Goal: Information Seeking & Learning: Learn about a topic

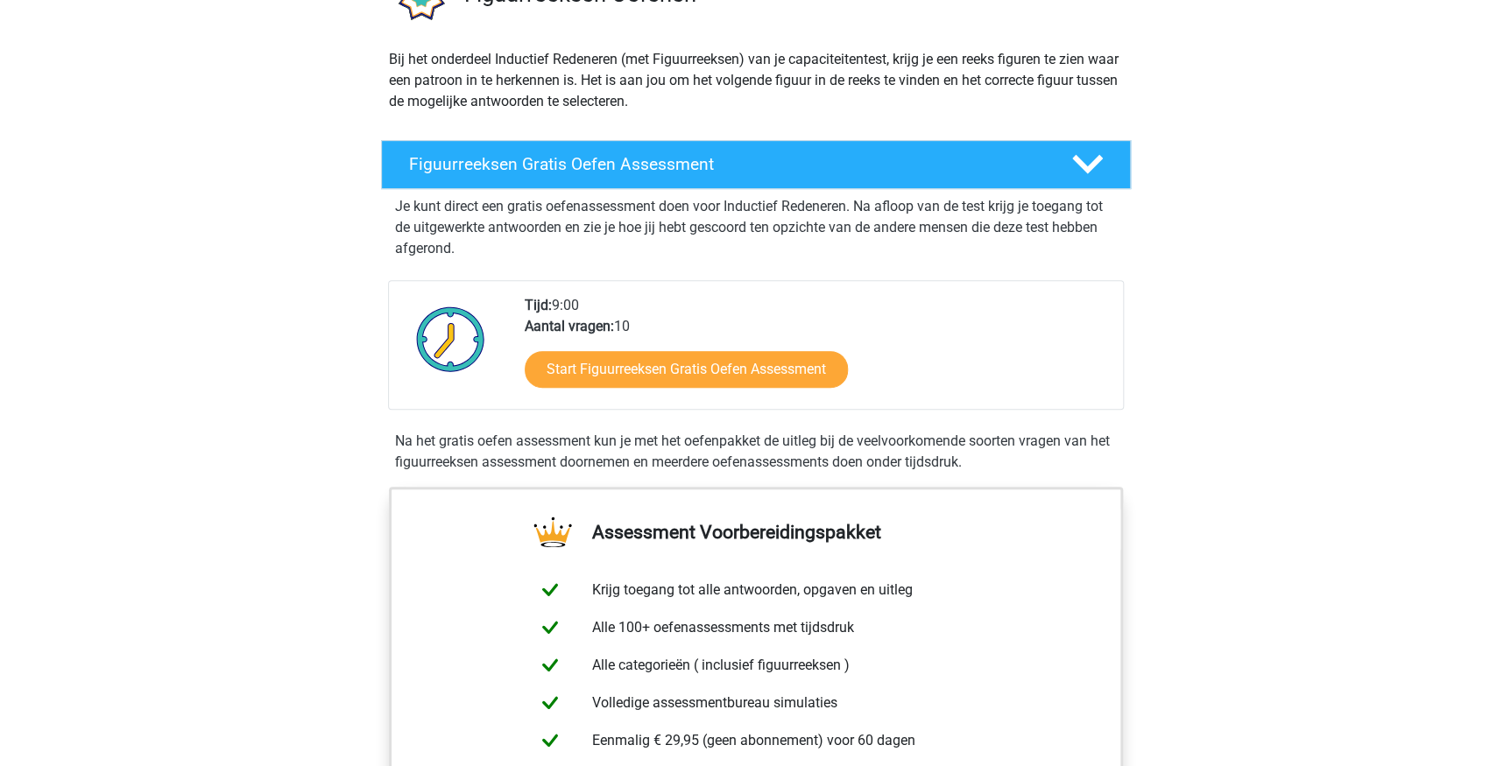
scroll to position [238, 0]
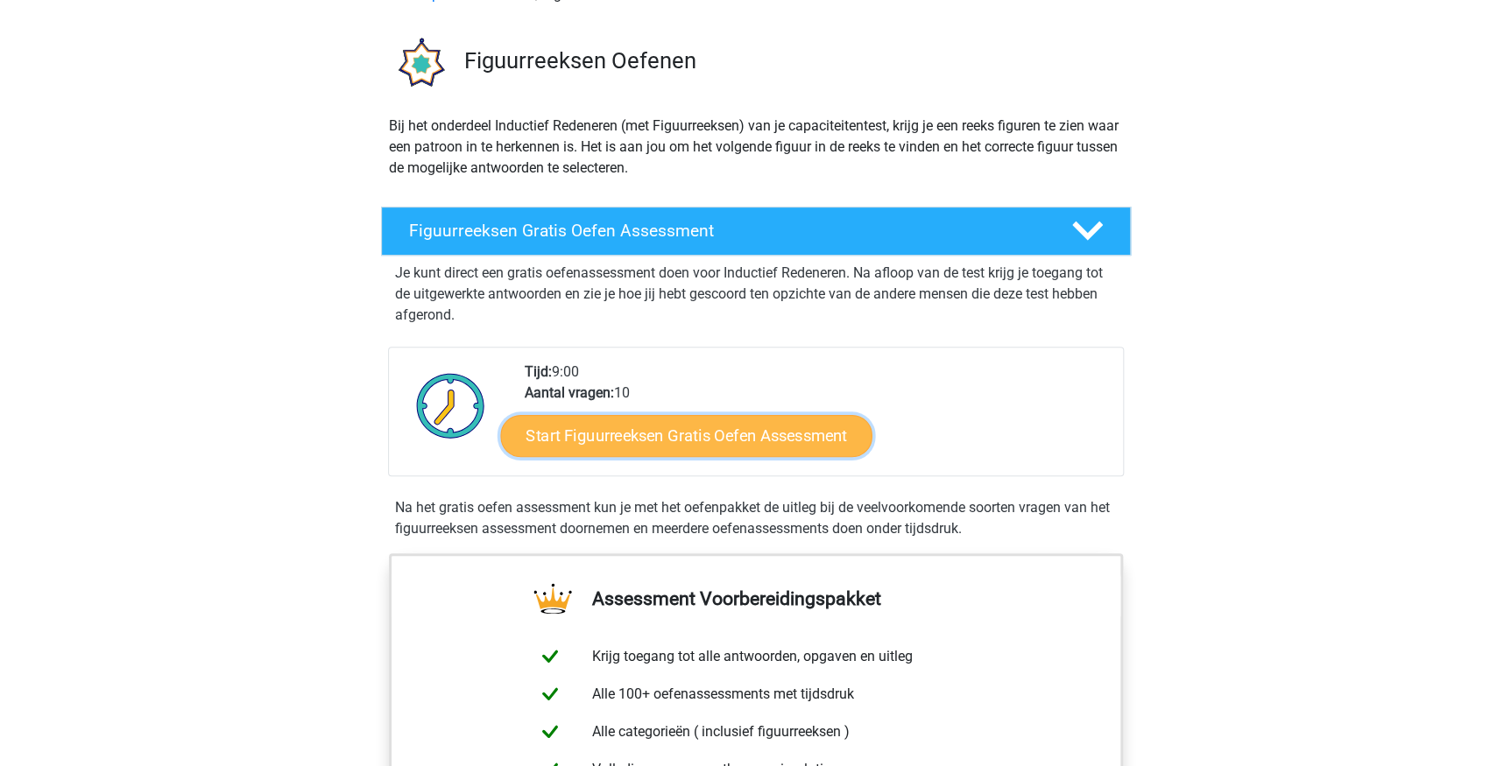
click at [747, 436] on link "Start Figuurreeksen Gratis Oefen Assessment" at bounding box center [685, 435] width 371 height 42
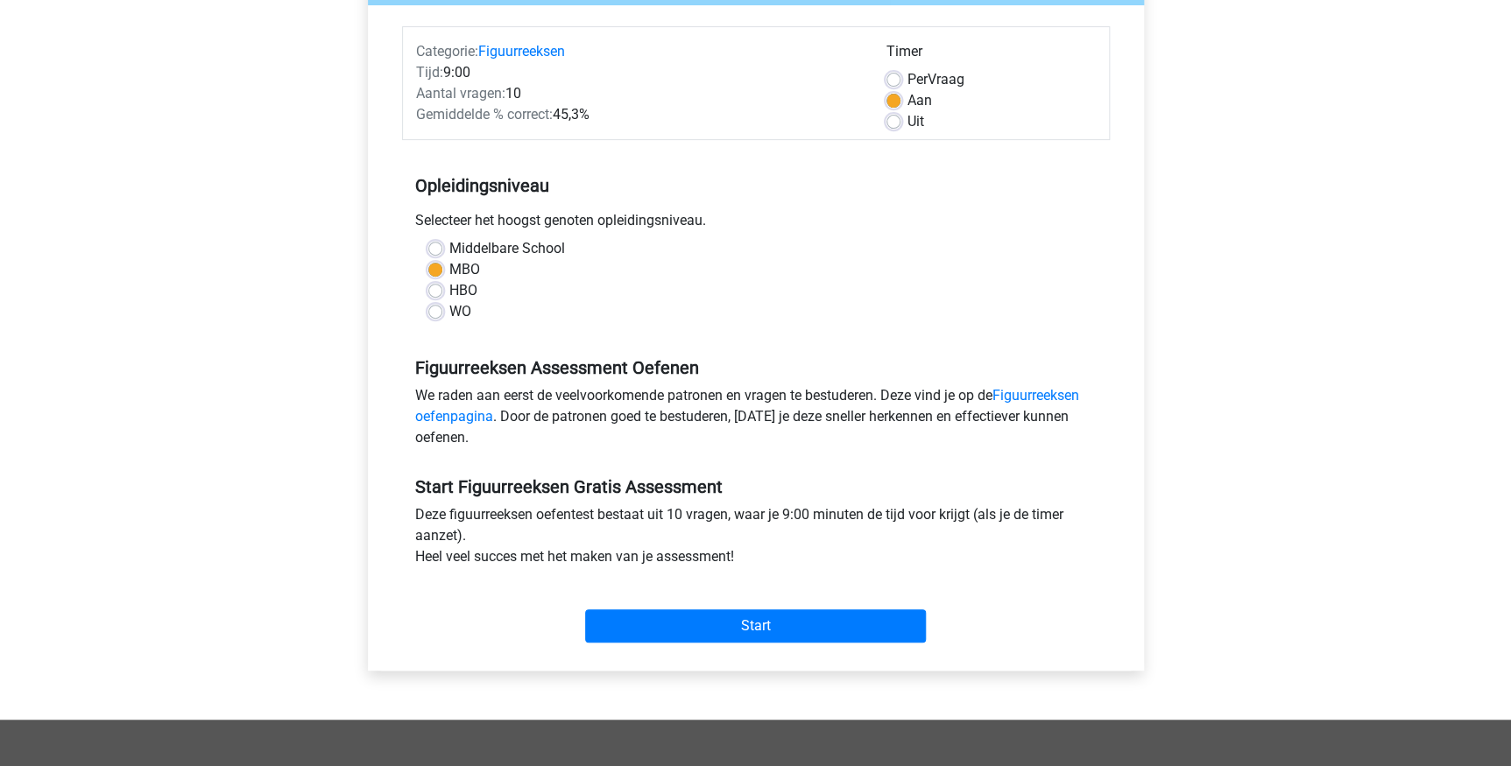
scroll to position [238, 0]
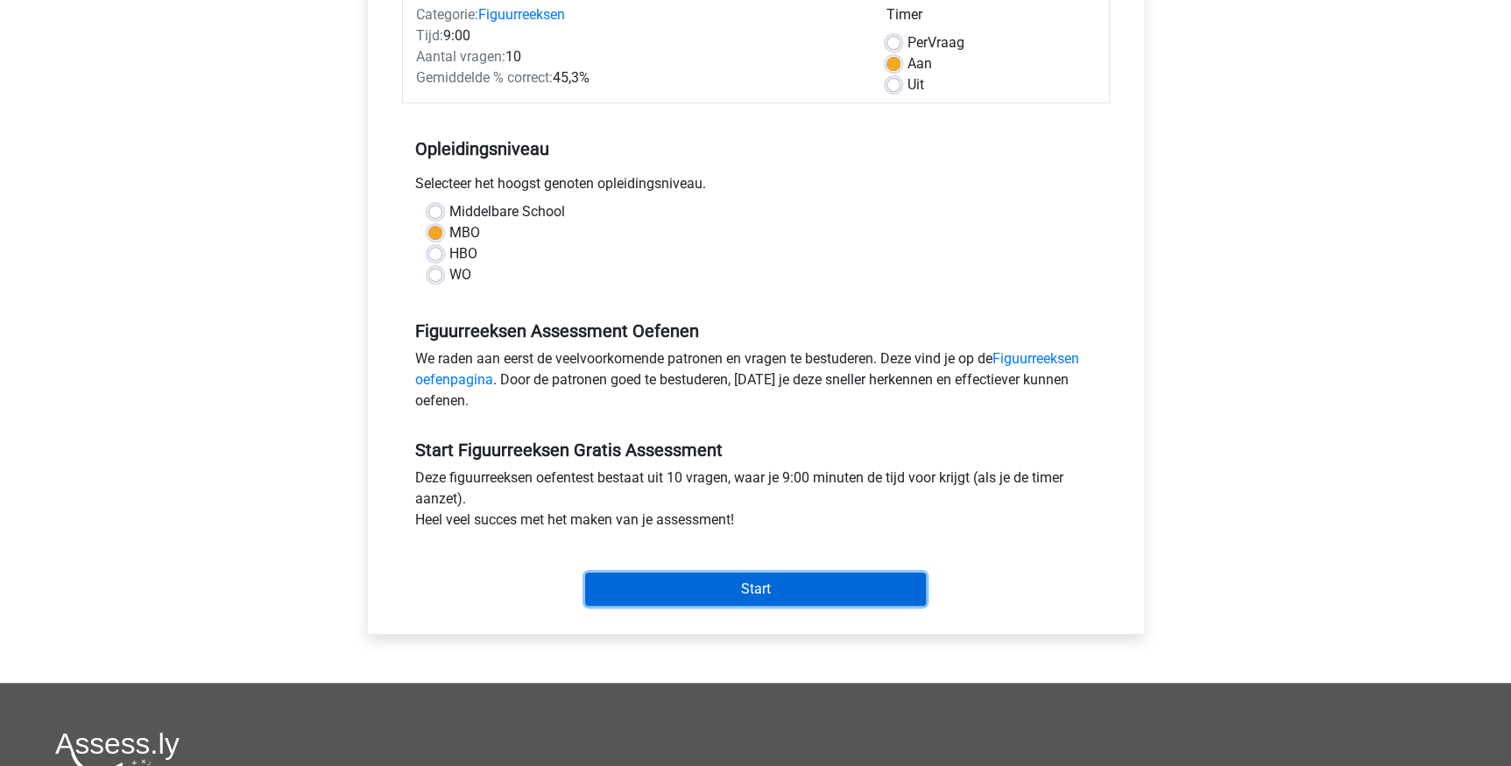
click at [766, 582] on input "Start" at bounding box center [755, 589] width 341 height 33
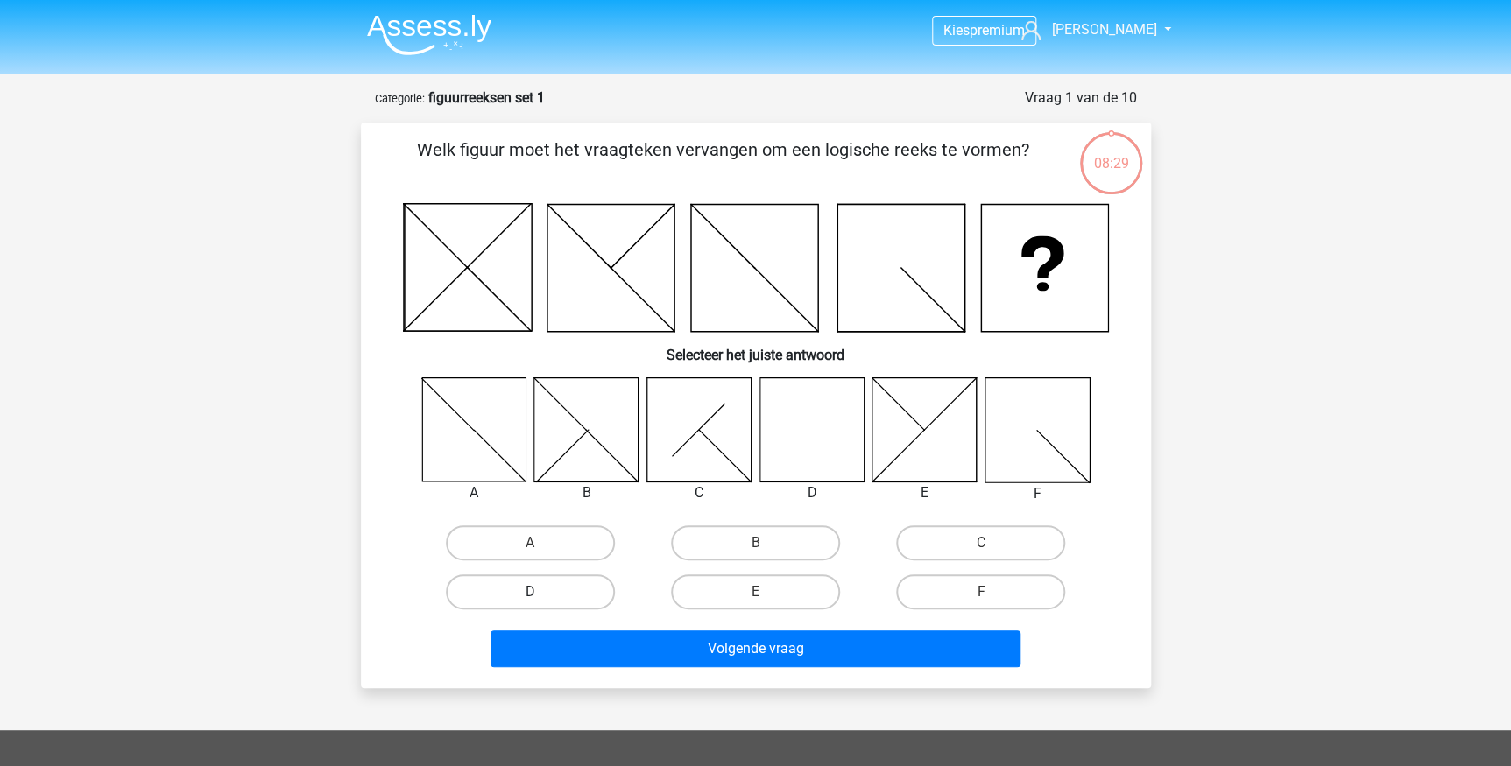
click at [554, 589] on label "D" at bounding box center [530, 592] width 169 height 35
click at [541, 592] on input "D" at bounding box center [535, 597] width 11 height 11
radio input "true"
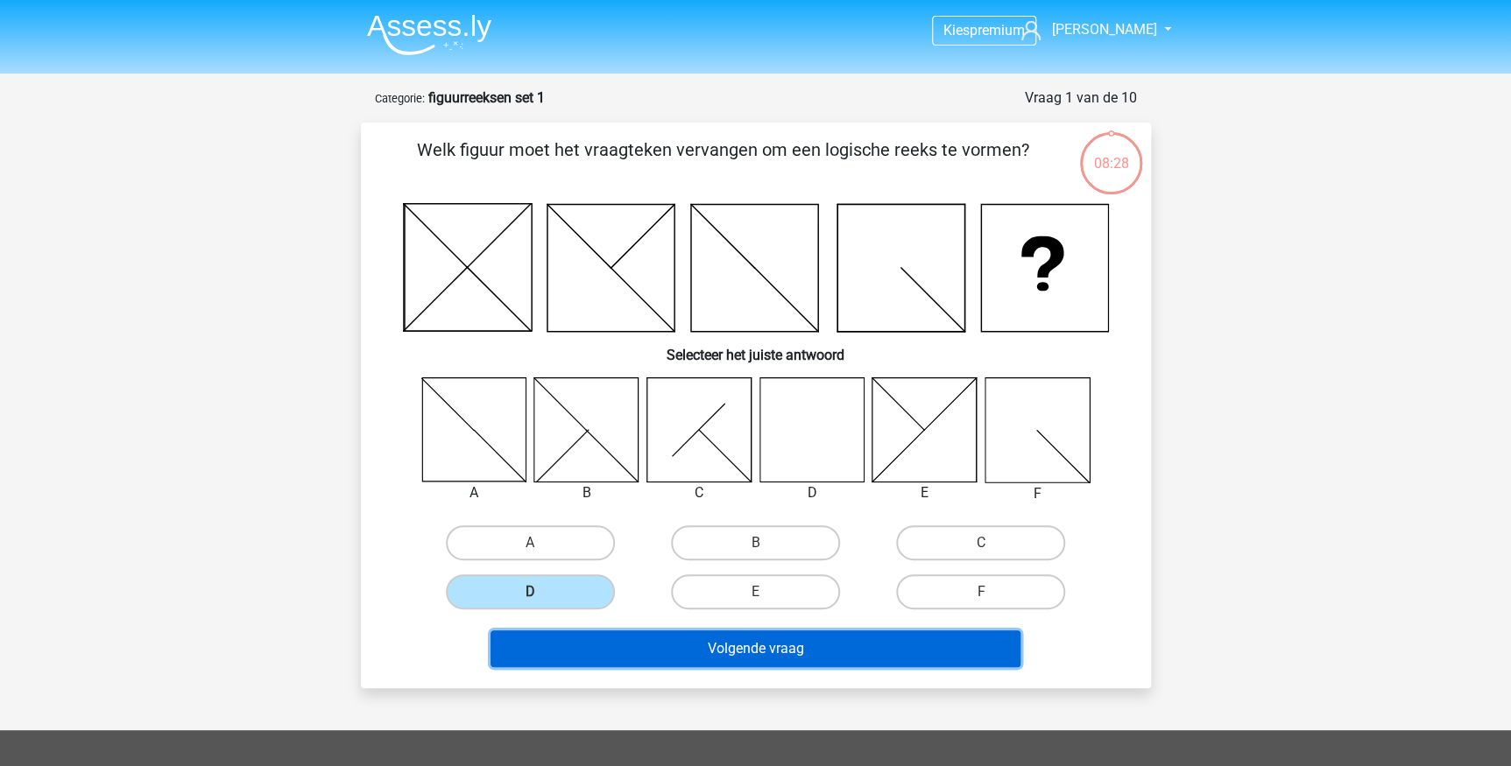
click at [686, 647] on button "Volgende vraag" at bounding box center [755, 649] width 530 height 37
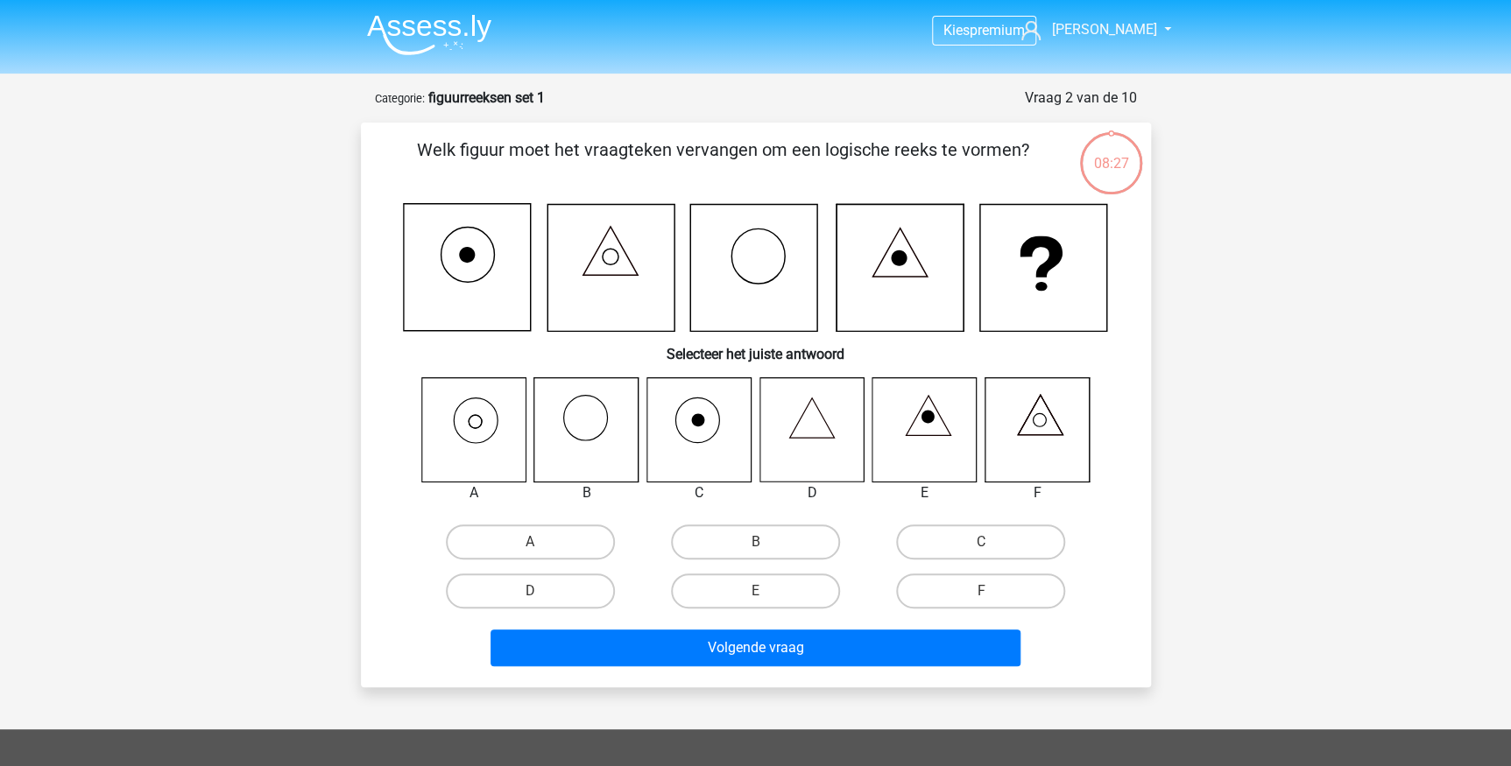
scroll to position [88, 0]
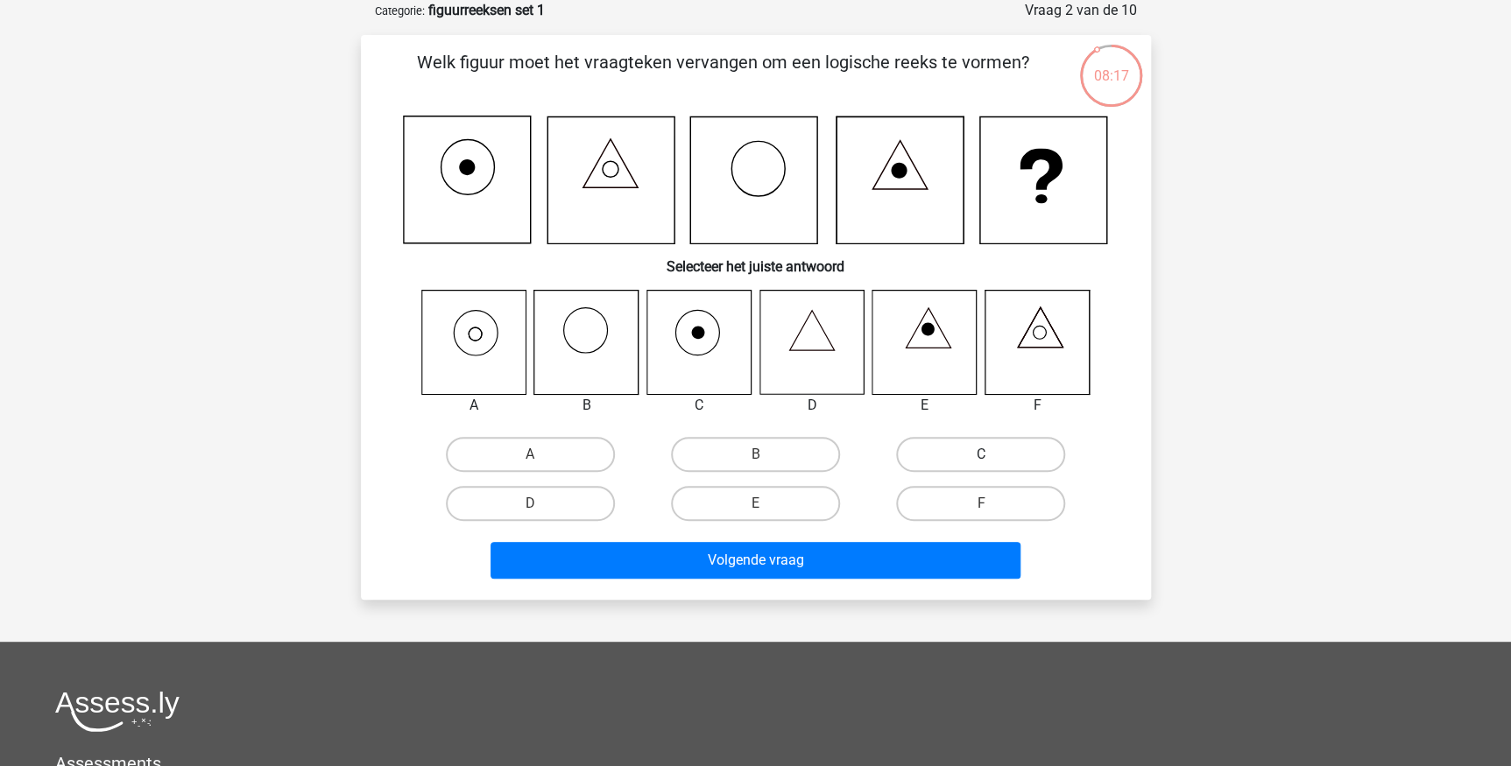
click at [985, 450] on label "C" at bounding box center [980, 454] width 169 height 35
click at [985, 455] on input "C" at bounding box center [986, 460] width 11 height 11
radio input "true"
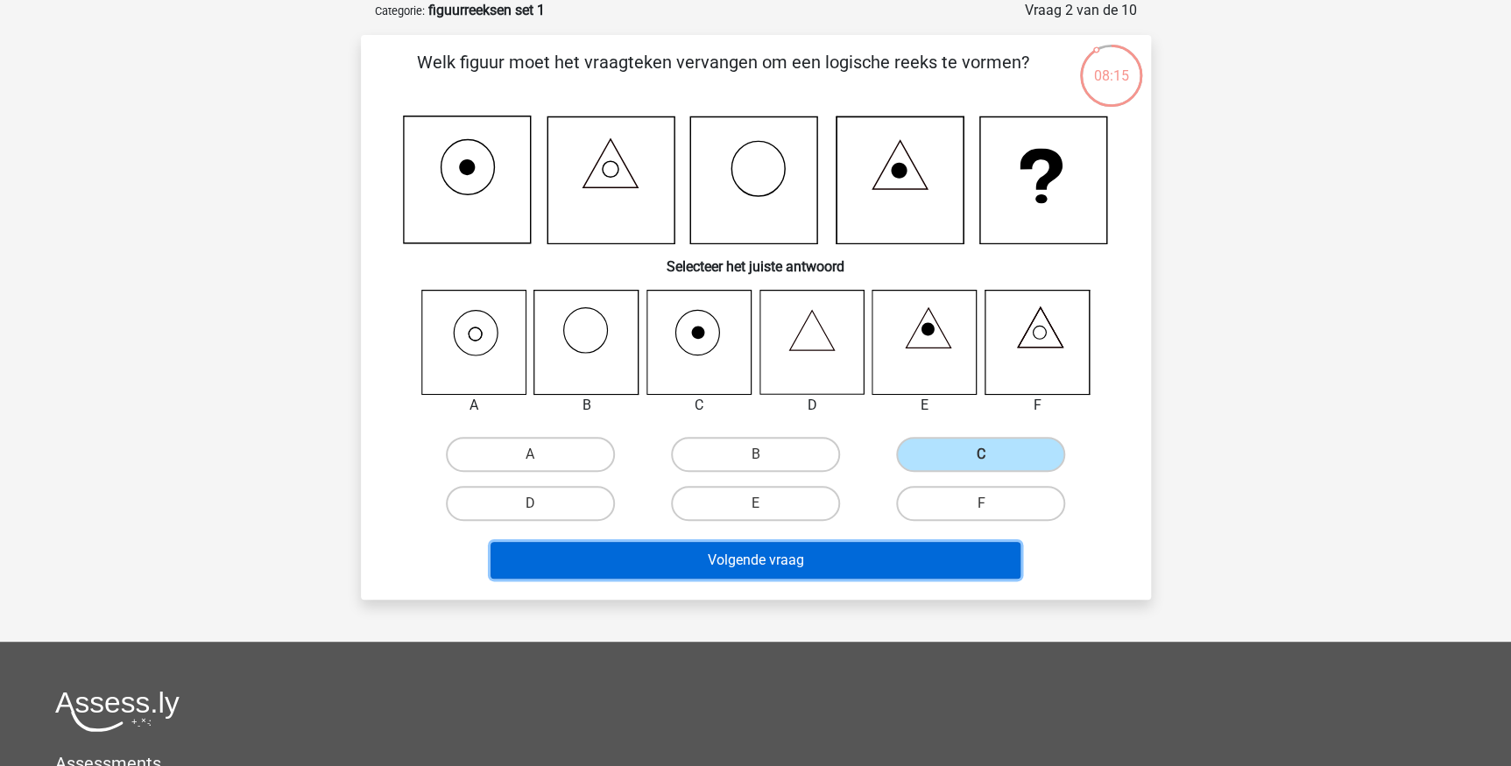
click at [809, 556] on button "Volgende vraag" at bounding box center [755, 560] width 530 height 37
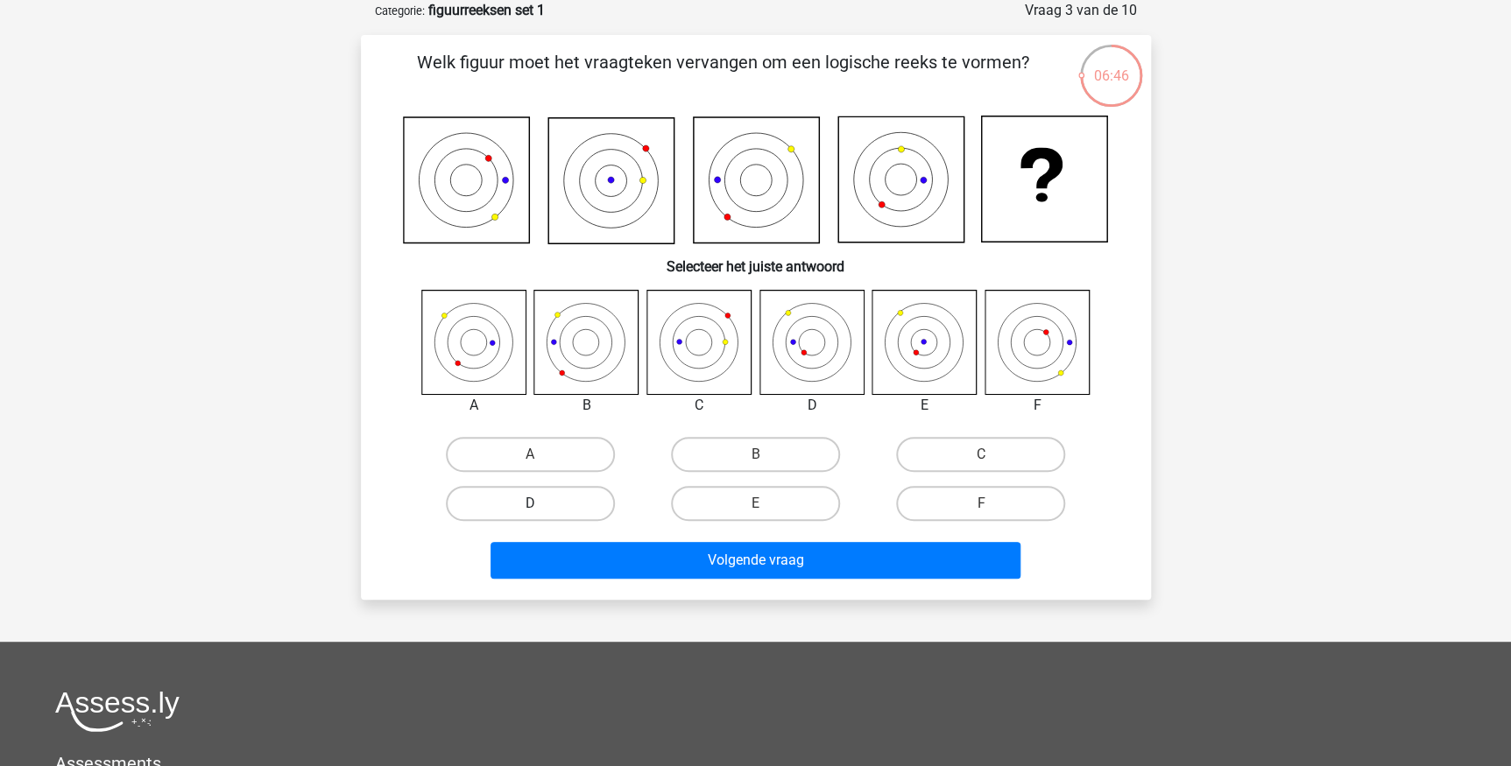
click at [561, 507] on label "D" at bounding box center [530, 503] width 169 height 35
click at [541, 507] on input "D" at bounding box center [535, 509] width 11 height 11
radio input "true"
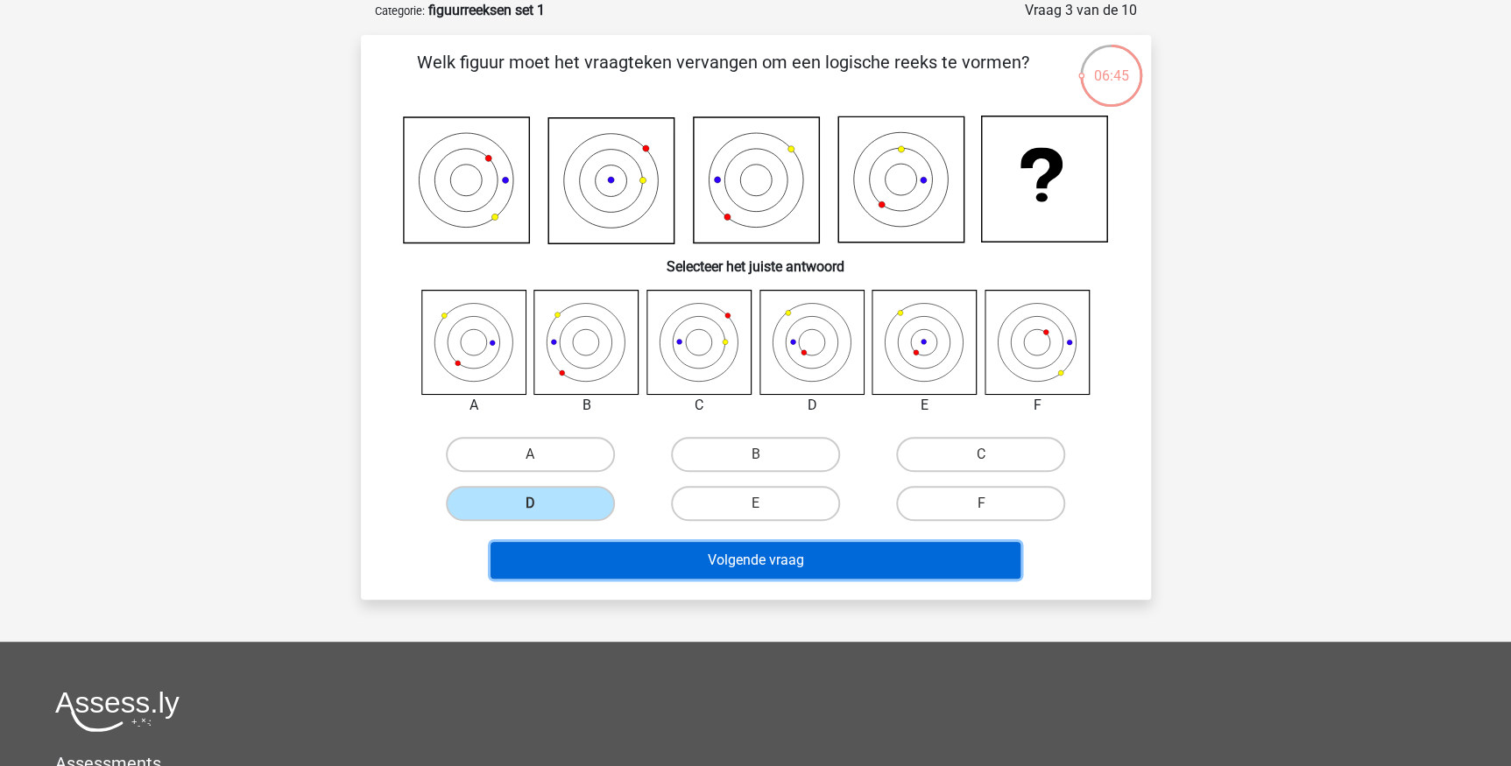
click at [643, 562] on button "Volgende vraag" at bounding box center [755, 560] width 530 height 37
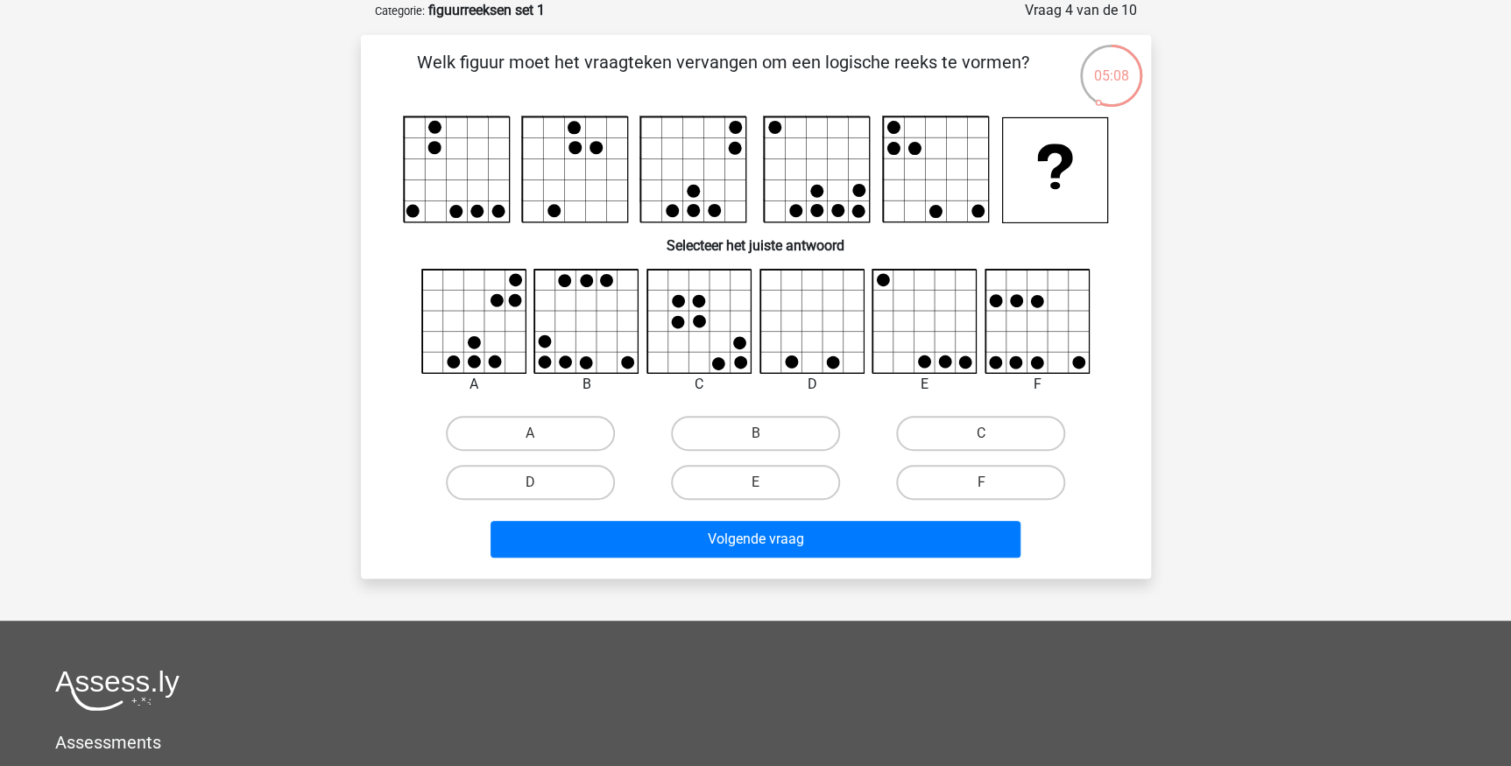
click at [466, 298] on icon at bounding box center [474, 322] width 104 height 104
click at [527, 428] on label "A" at bounding box center [530, 433] width 169 height 35
click at [530, 434] on input "A" at bounding box center [535, 439] width 11 height 11
radio input "true"
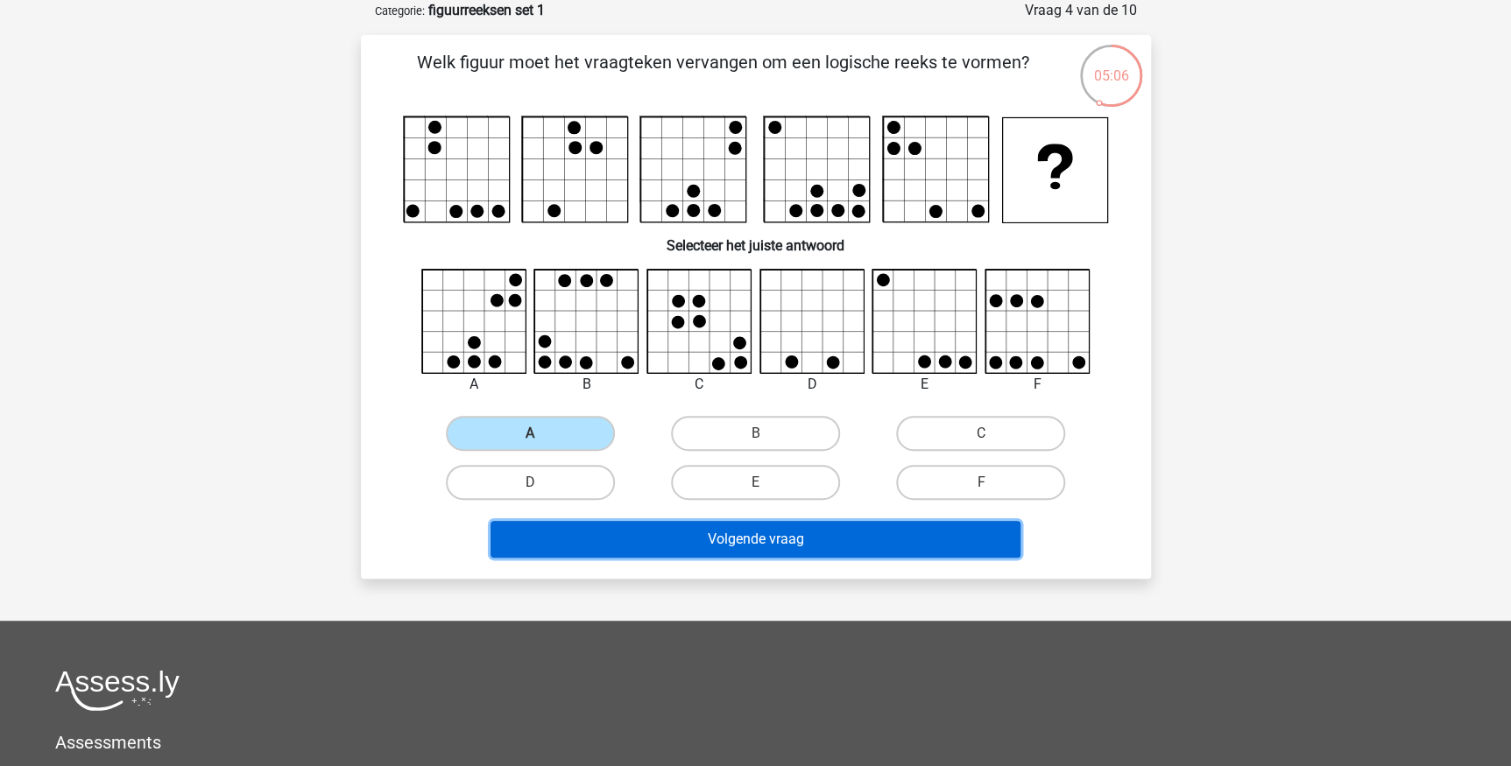
click at [667, 540] on button "Volgende vraag" at bounding box center [755, 539] width 530 height 37
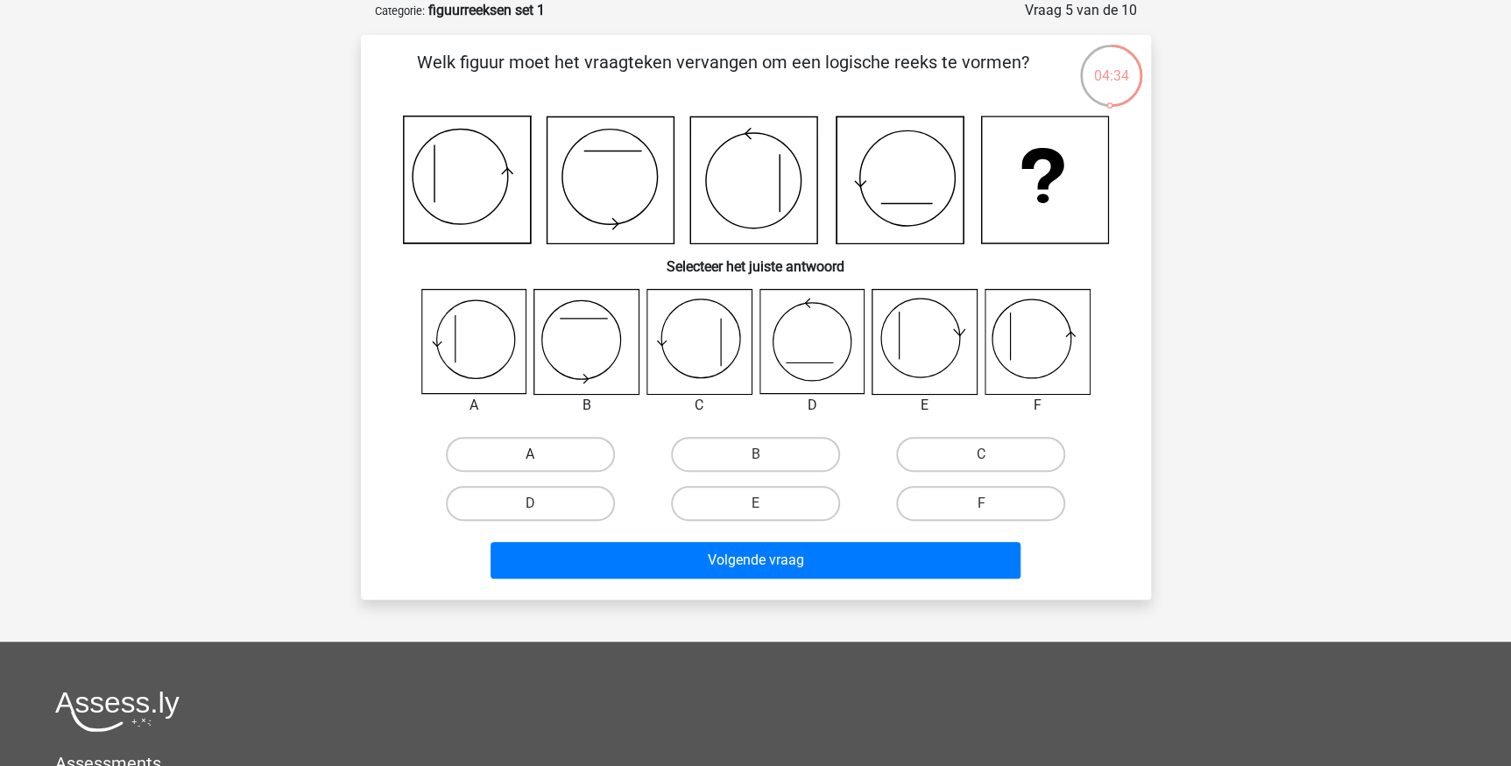
click at [523, 447] on label "A" at bounding box center [530, 454] width 169 height 35
click at [530, 455] on input "A" at bounding box center [535, 460] width 11 height 11
radio input "true"
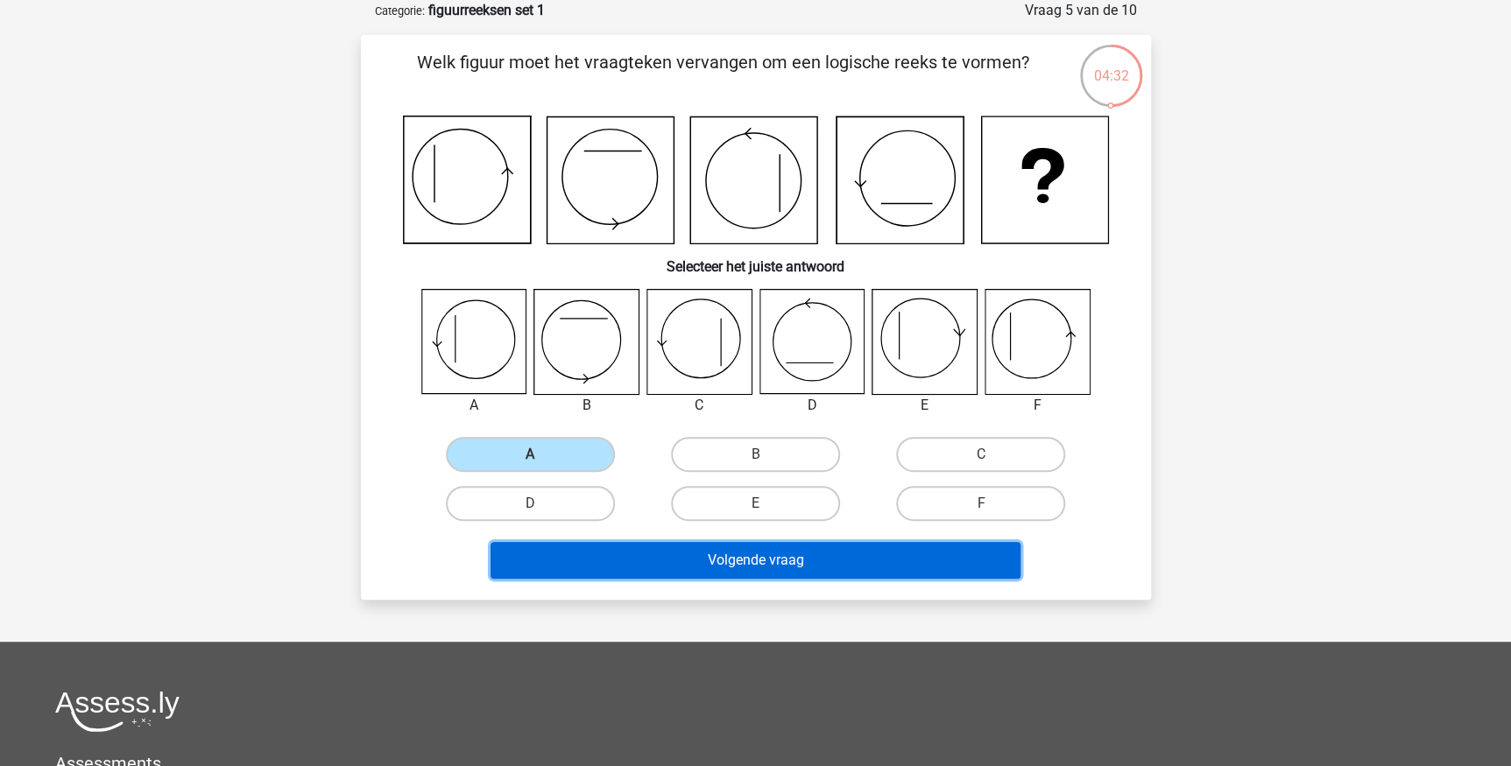
click at [659, 554] on button "Volgende vraag" at bounding box center [755, 560] width 530 height 37
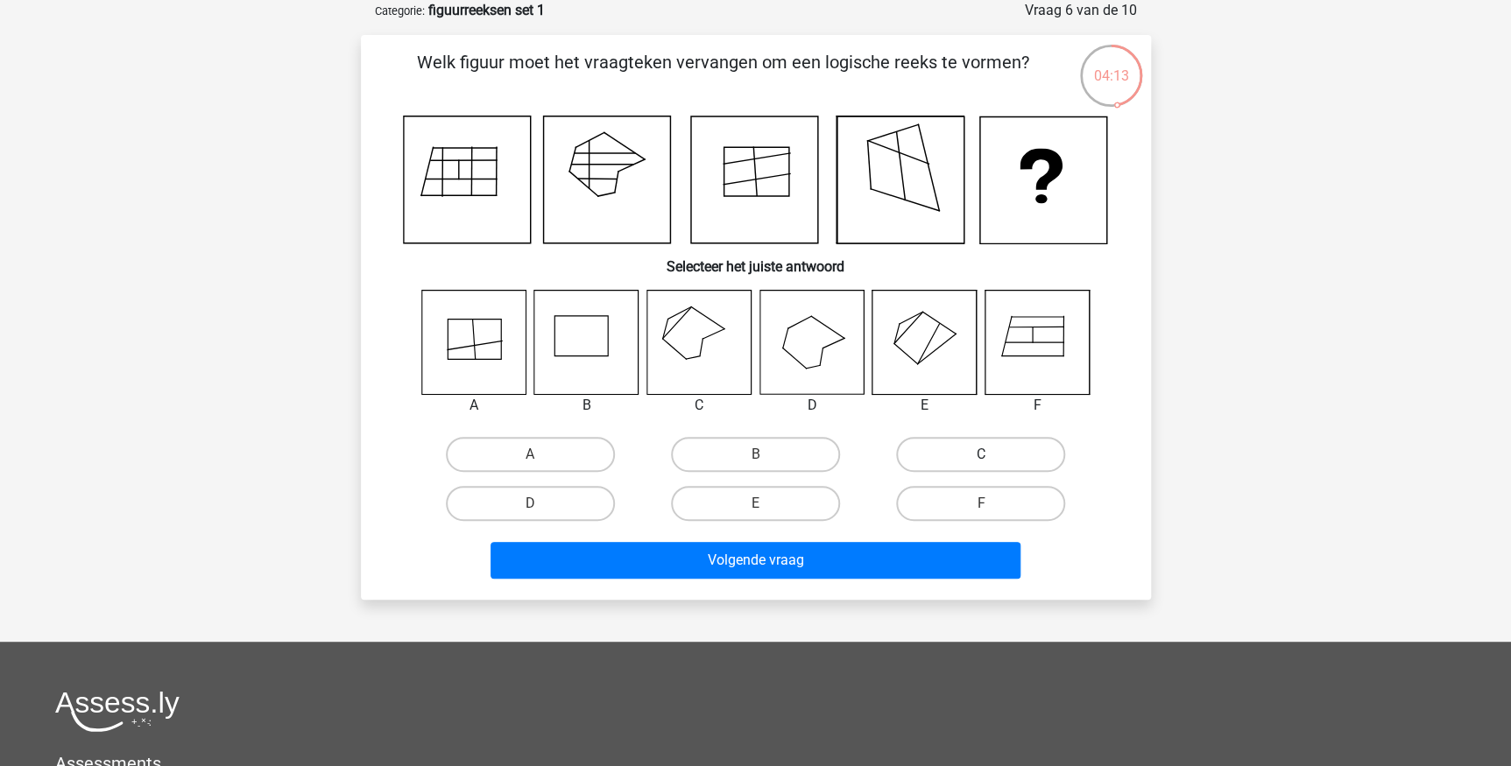
click at [943, 449] on label "C" at bounding box center [980, 454] width 169 height 35
click at [981, 455] on input "C" at bounding box center [986, 460] width 11 height 11
radio input "true"
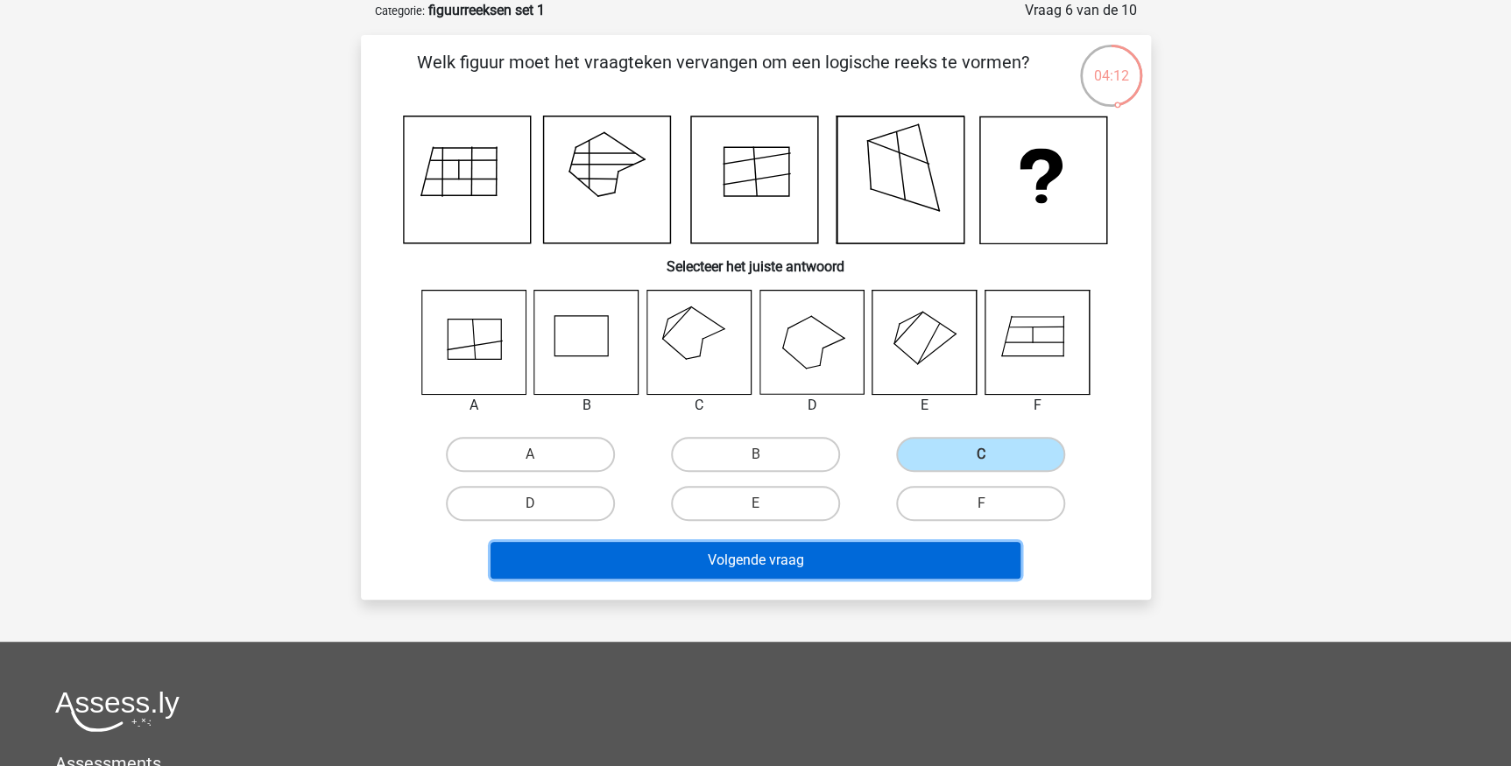
click at [893, 553] on button "Volgende vraag" at bounding box center [755, 560] width 530 height 37
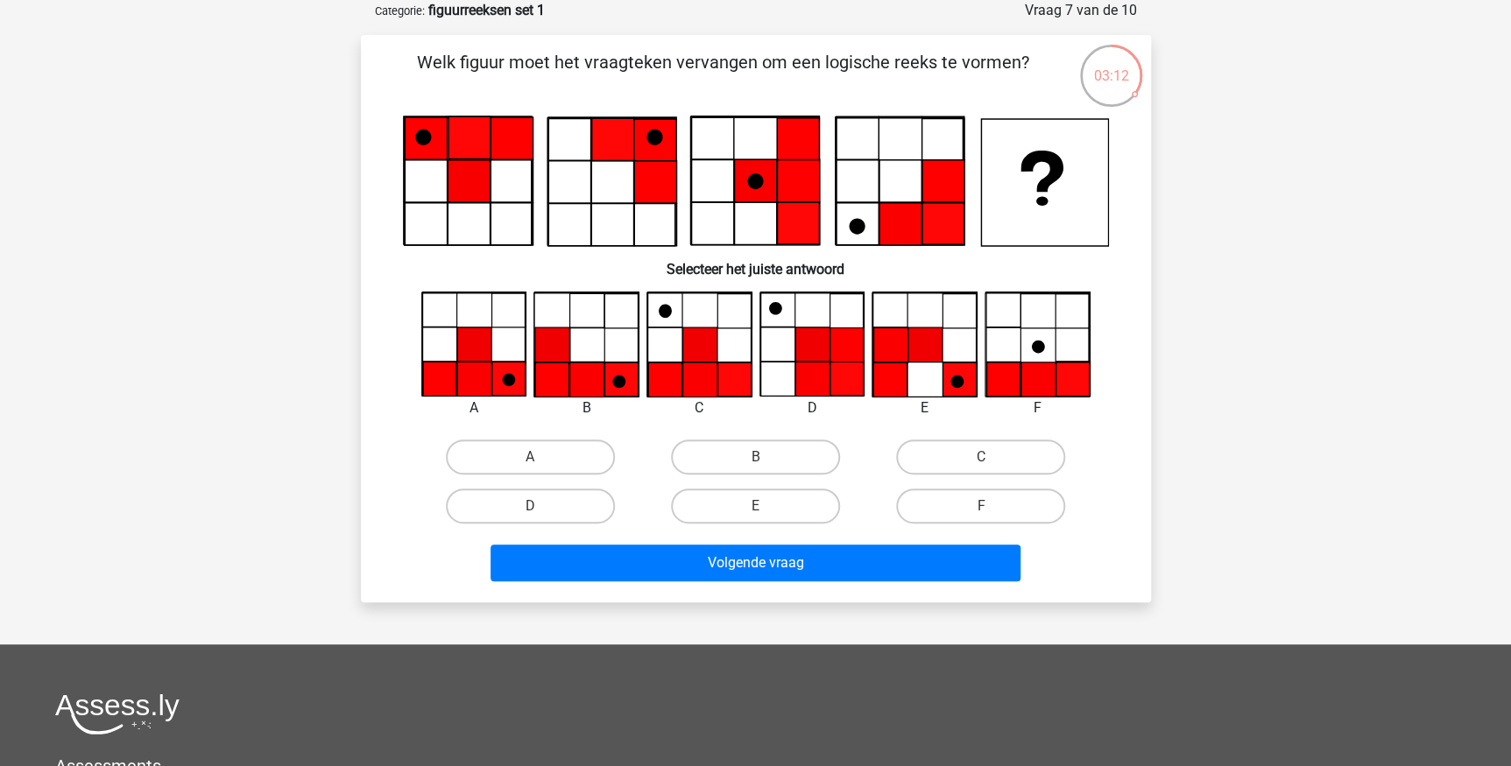
click at [606, 379] on icon at bounding box center [621, 379] width 34 height 34
click at [748, 446] on label "B" at bounding box center [755, 457] width 169 height 35
click at [755, 457] on input "B" at bounding box center [760, 462] width 11 height 11
radio input "true"
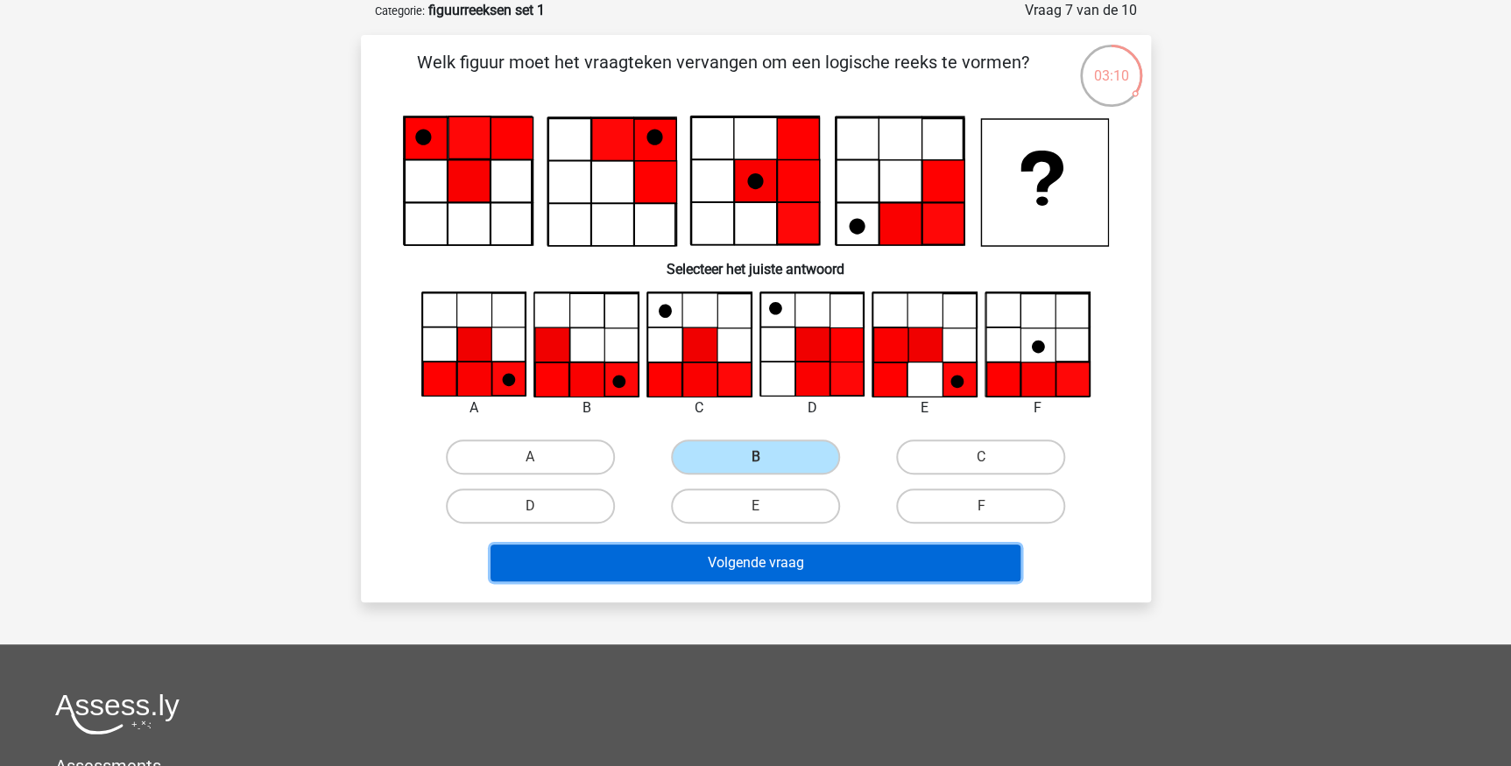
click at [799, 558] on button "Volgende vraag" at bounding box center [755, 563] width 530 height 37
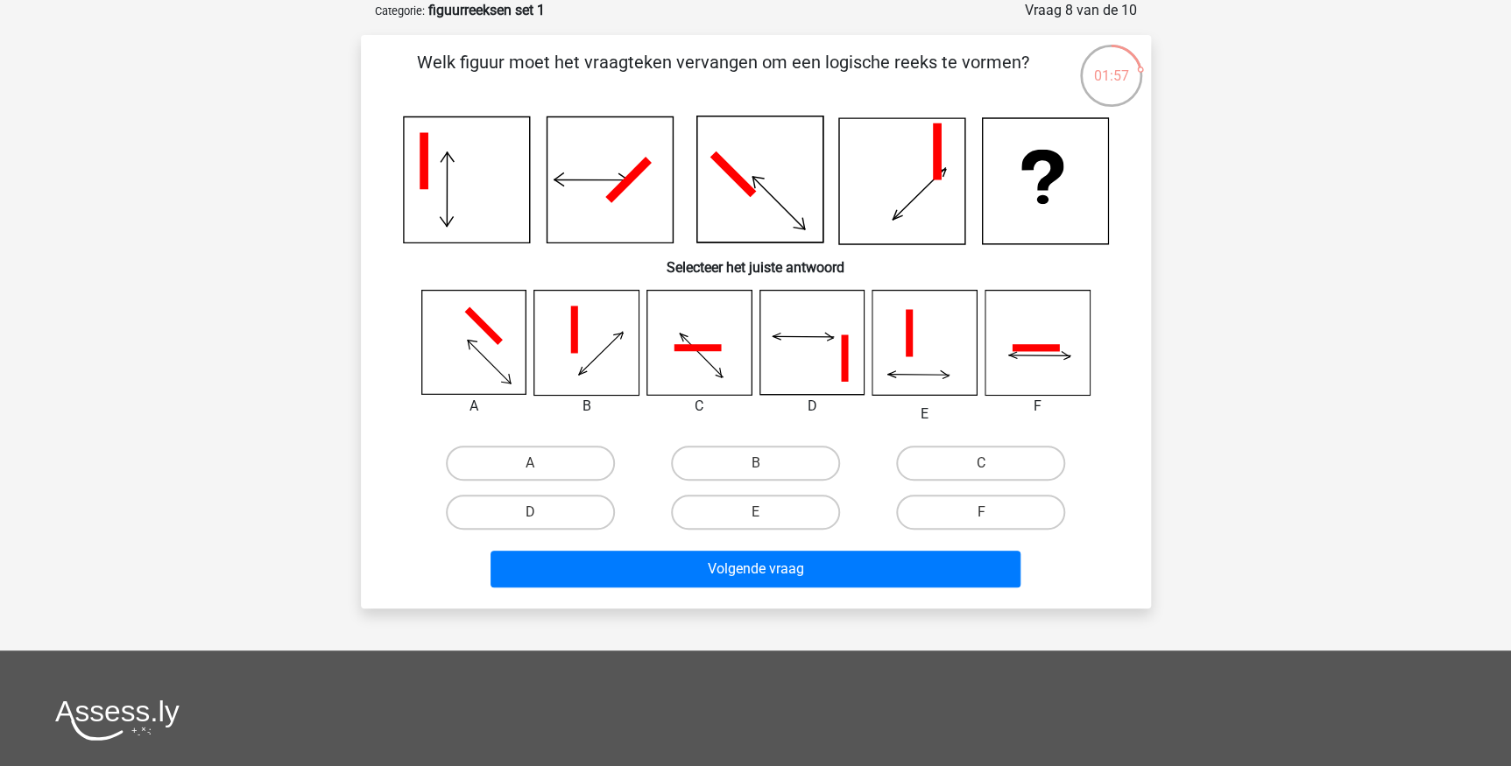
click at [1035, 342] on icon at bounding box center [1036, 343] width 104 height 104
click at [990, 512] on input "F" at bounding box center [986, 517] width 11 height 11
radio input "true"
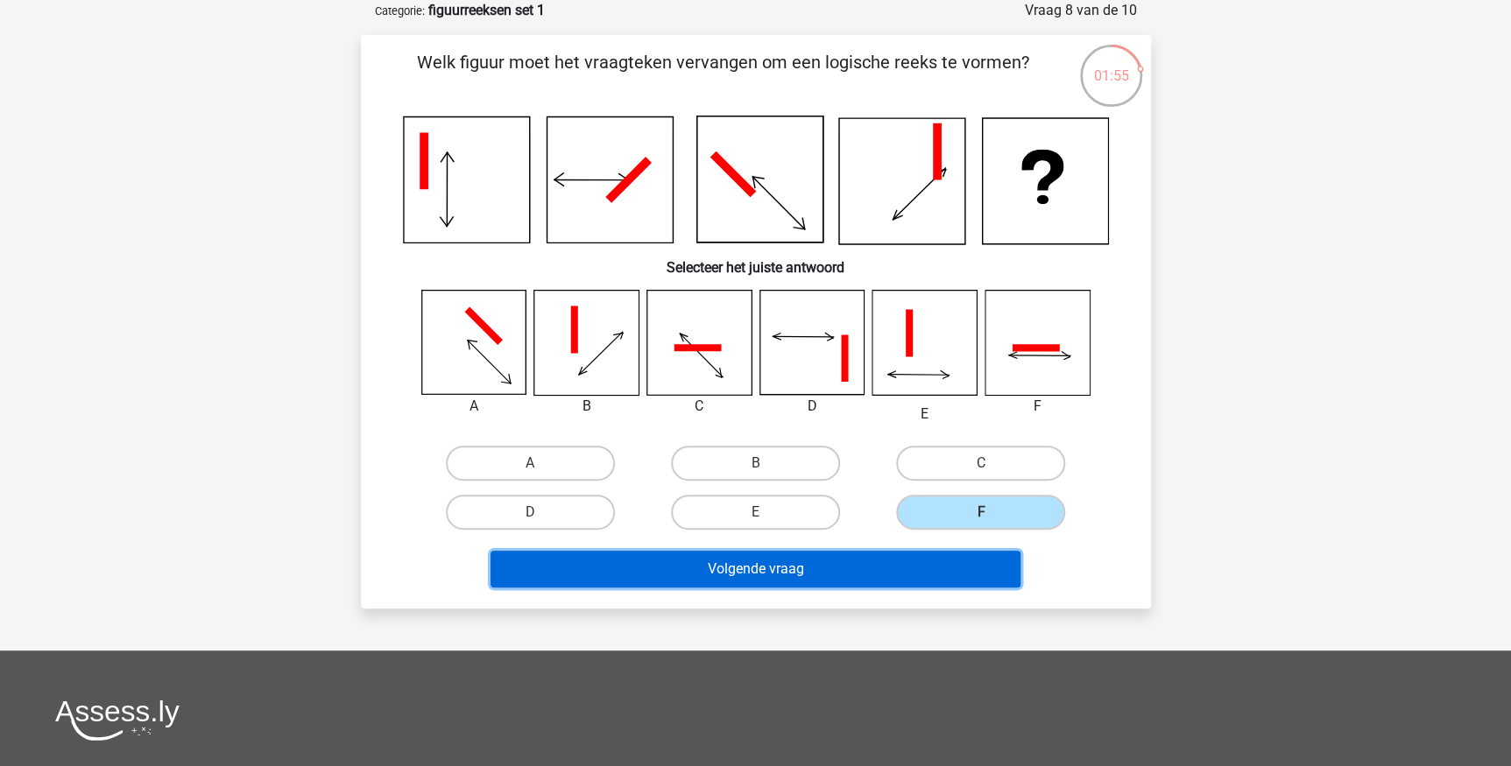
click at [941, 567] on button "Volgende vraag" at bounding box center [755, 569] width 530 height 37
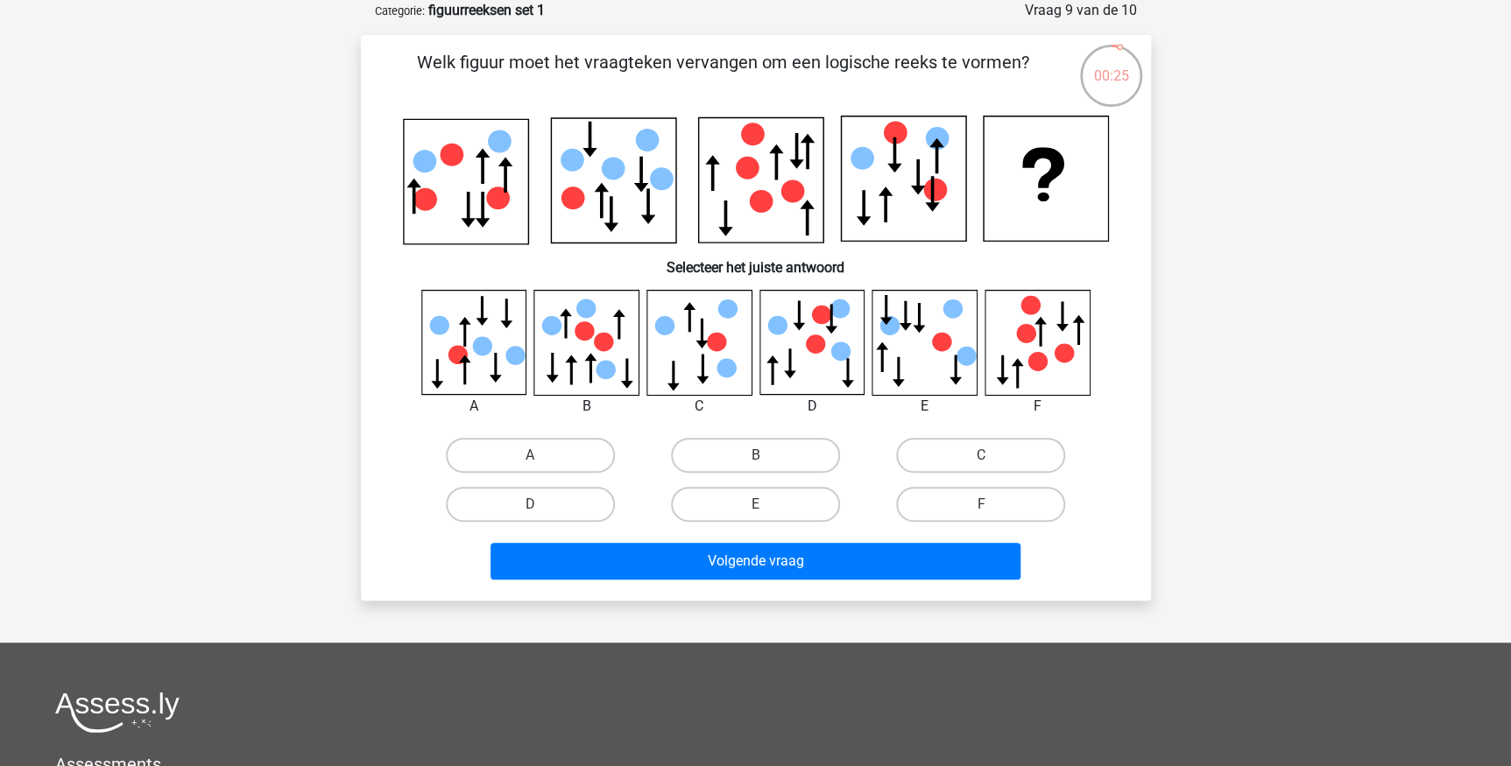
click at [467, 346] on icon at bounding box center [473, 342] width 104 height 104
click at [535, 448] on label "A" at bounding box center [530, 455] width 169 height 35
click at [535, 455] on input "A" at bounding box center [535, 460] width 11 height 11
radio input "true"
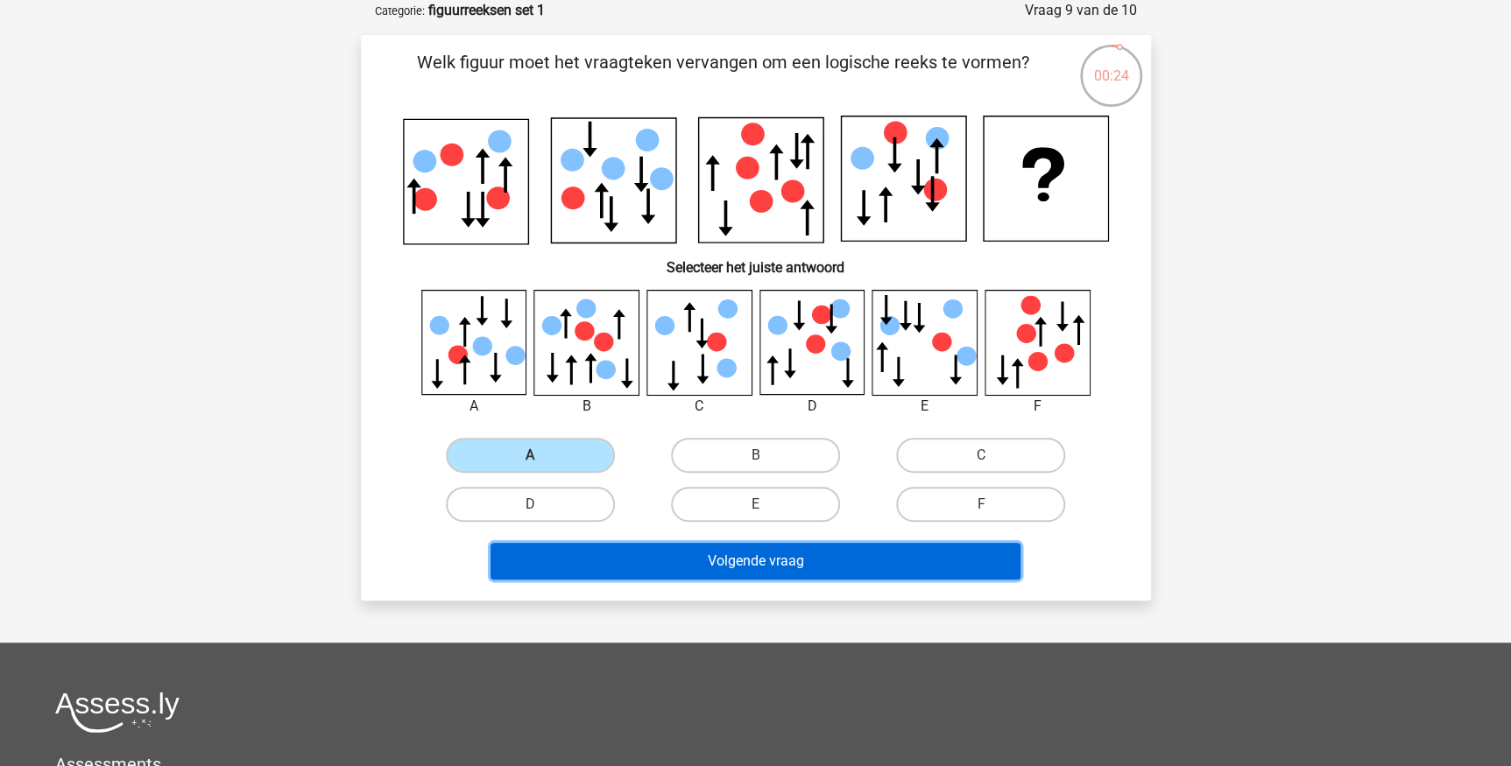
click at [647, 553] on button "Volgende vraag" at bounding box center [755, 561] width 530 height 37
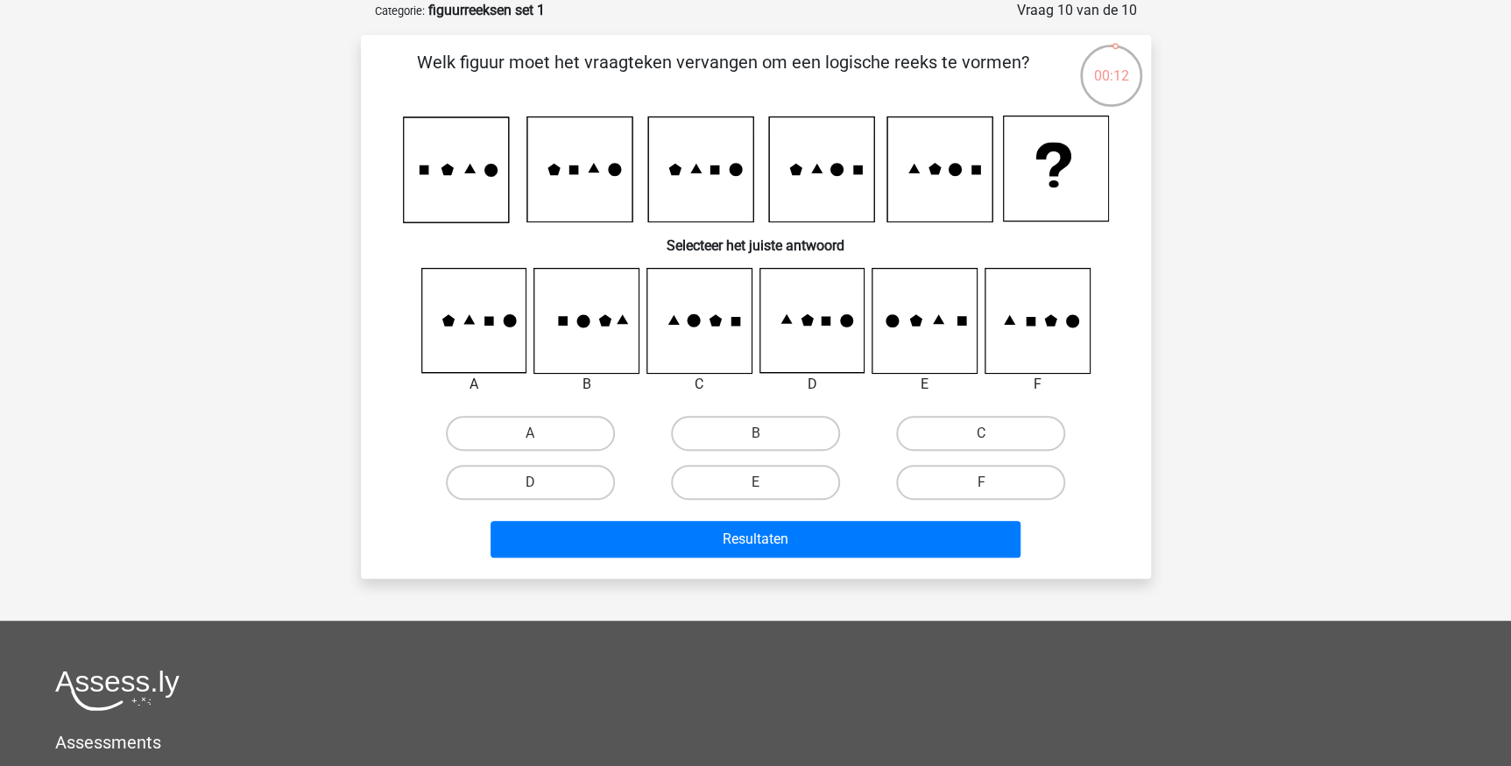
click at [609, 333] on icon at bounding box center [586, 321] width 104 height 104
click at [720, 427] on label "B" at bounding box center [755, 433] width 169 height 35
click at [755, 434] on input "B" at bounding box center [760, 439] width 11 height 11
radio input "true"
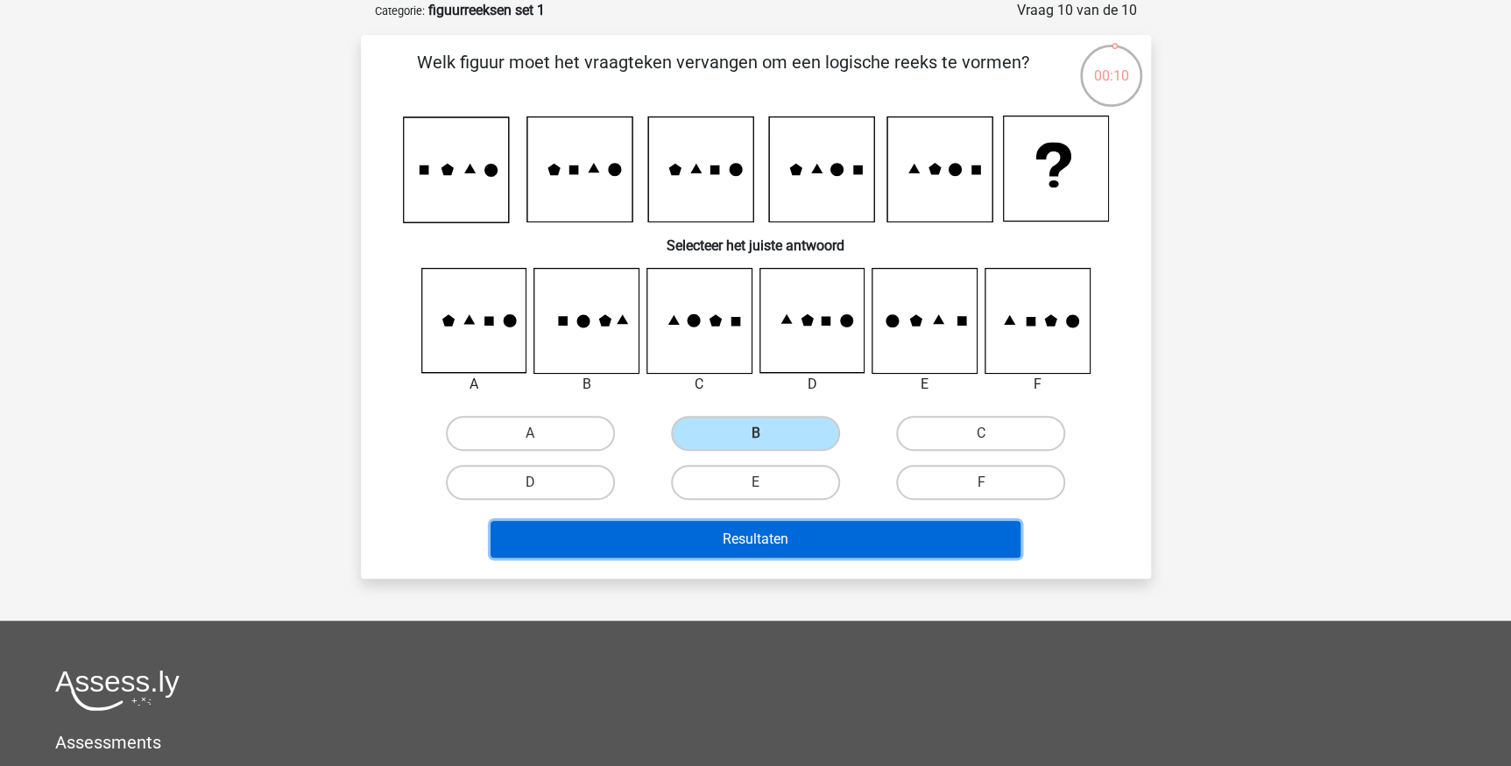
click at [744, 542] on button "Resultaten" at bounding box center [755, 539] width 530 height 37
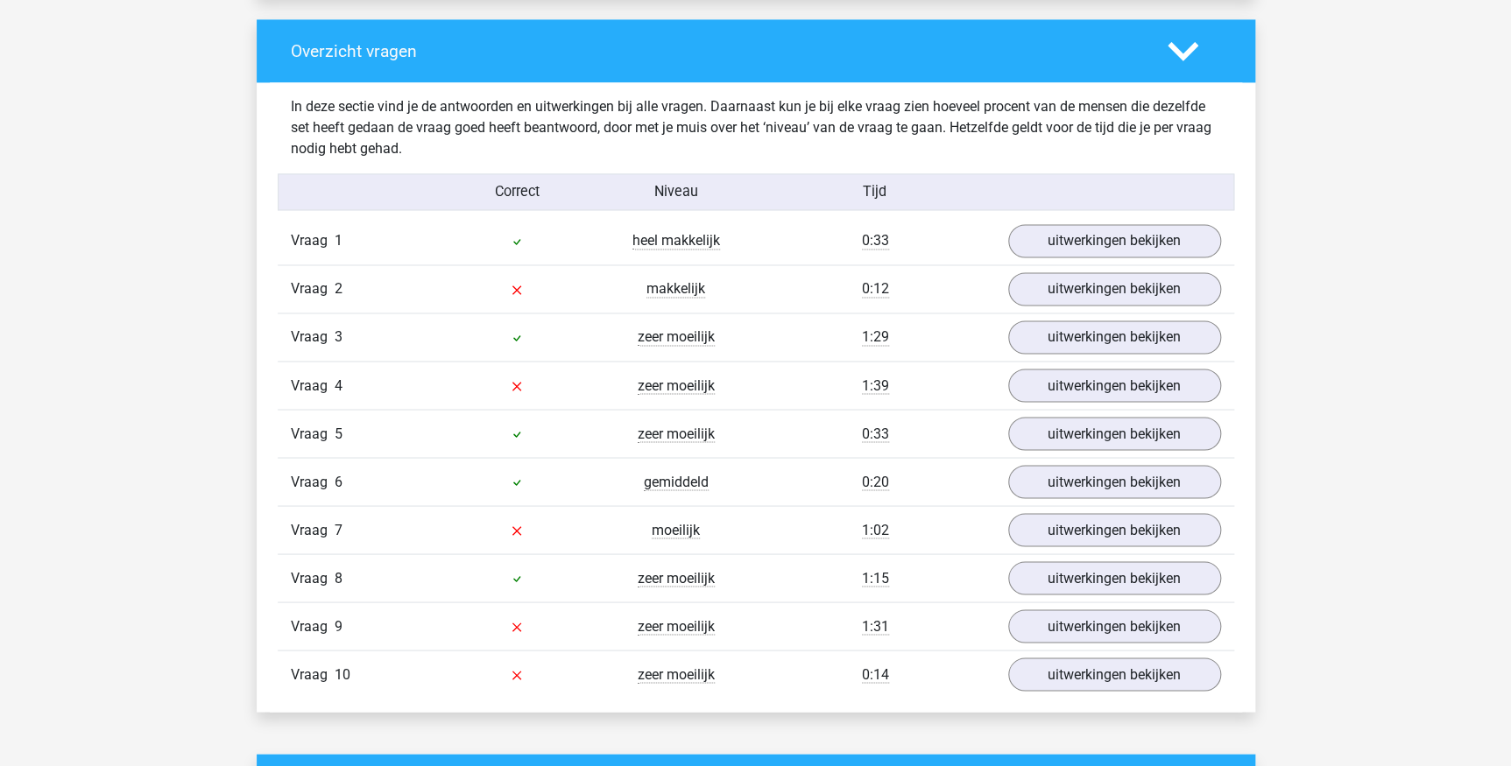
scroll to position [1353, 0]
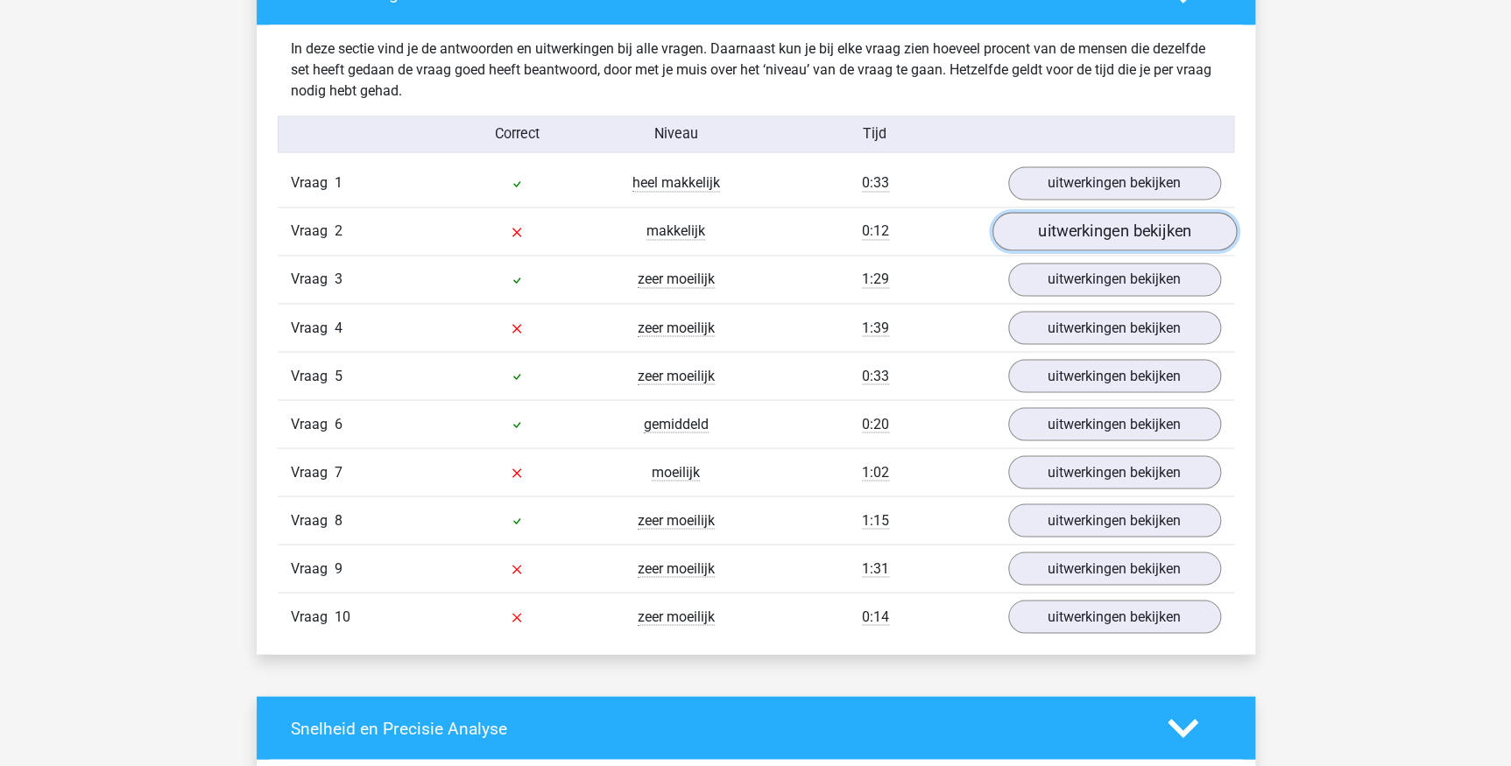
click at [1133, 228] on link "uitwerkingen bekijken" at bounding box center [1113, 232] width 244 height 39
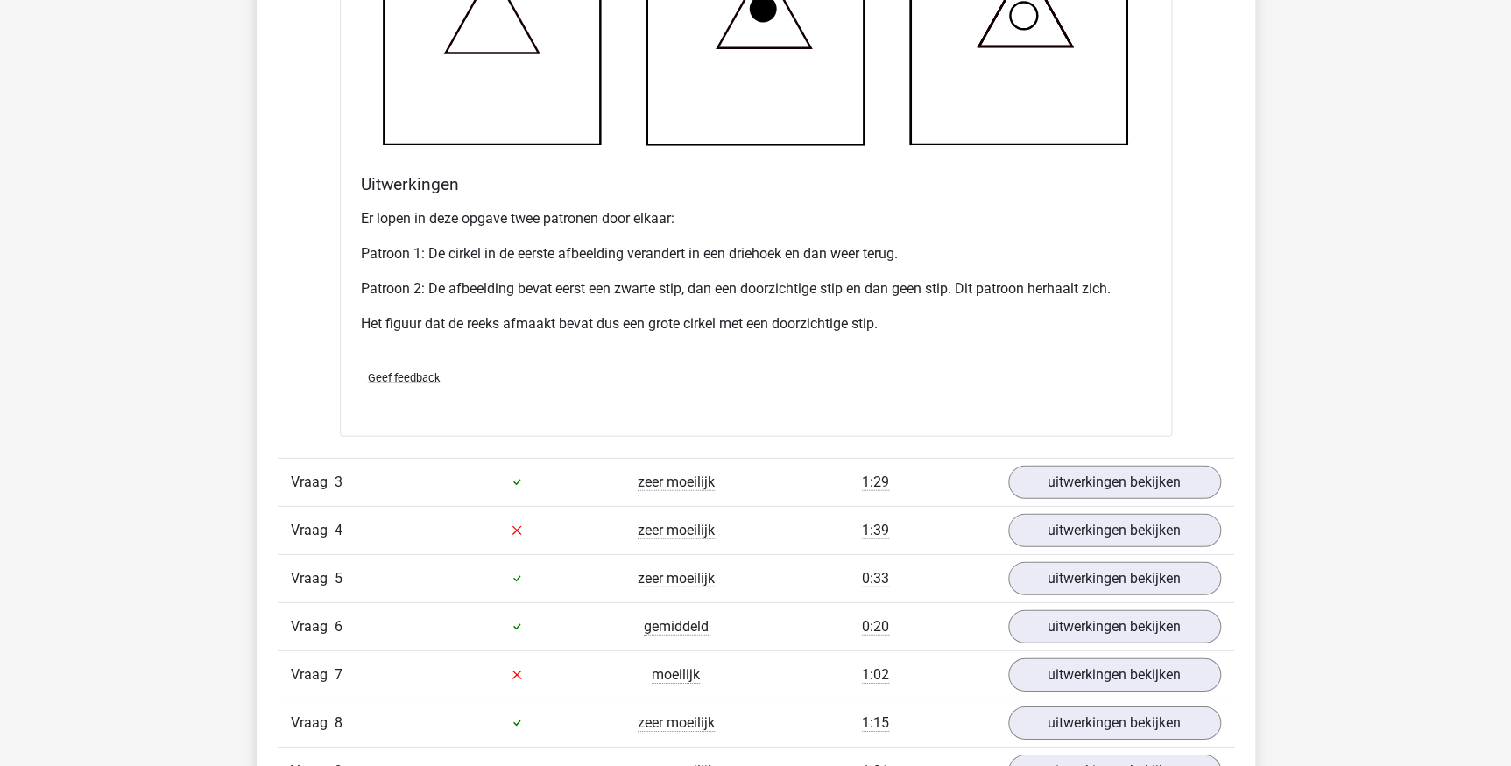
scroll to position [2468, 0]
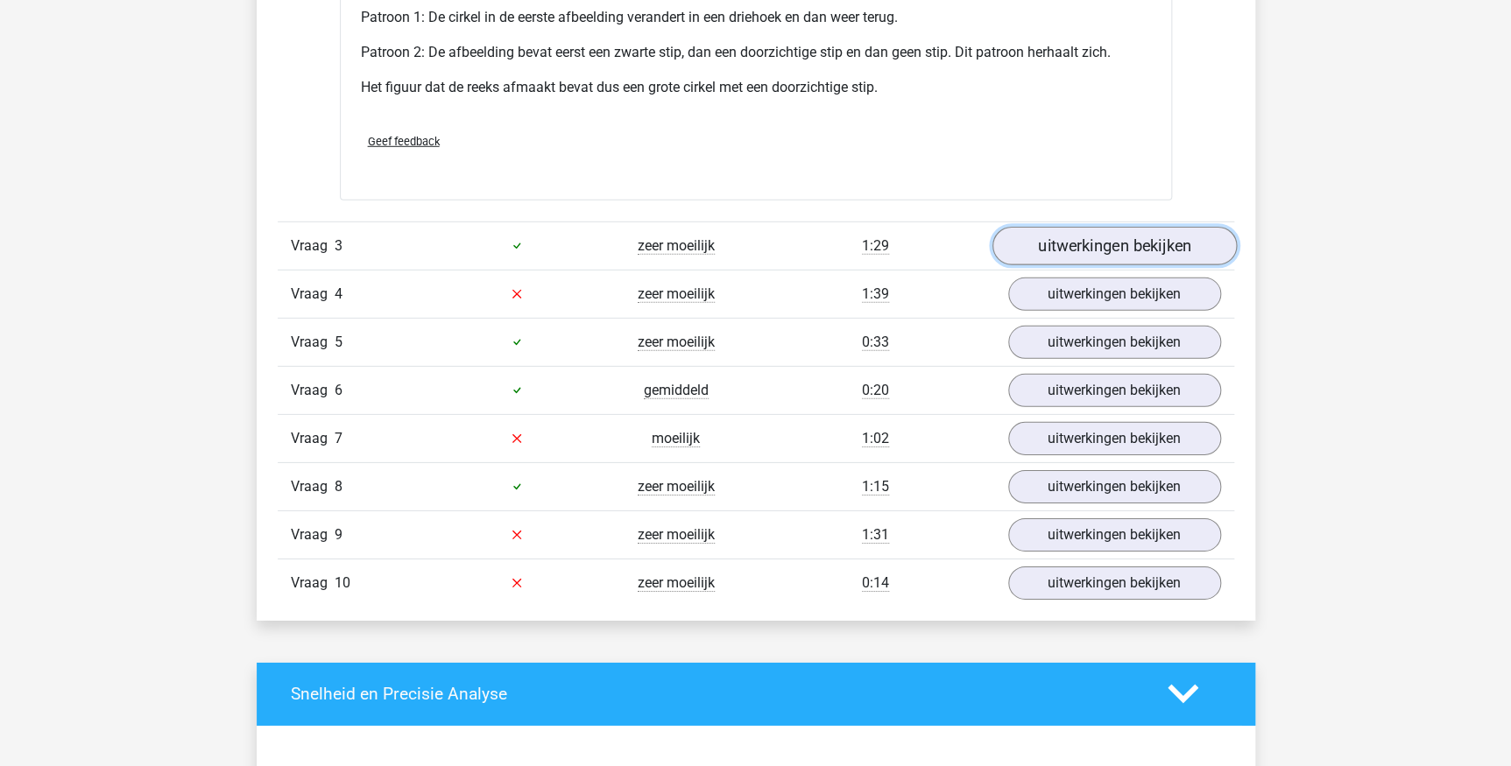
click at [1060, 250] on link "uitwerkingen bekijken" at bounding box center [1113, 246] width 244 height 39
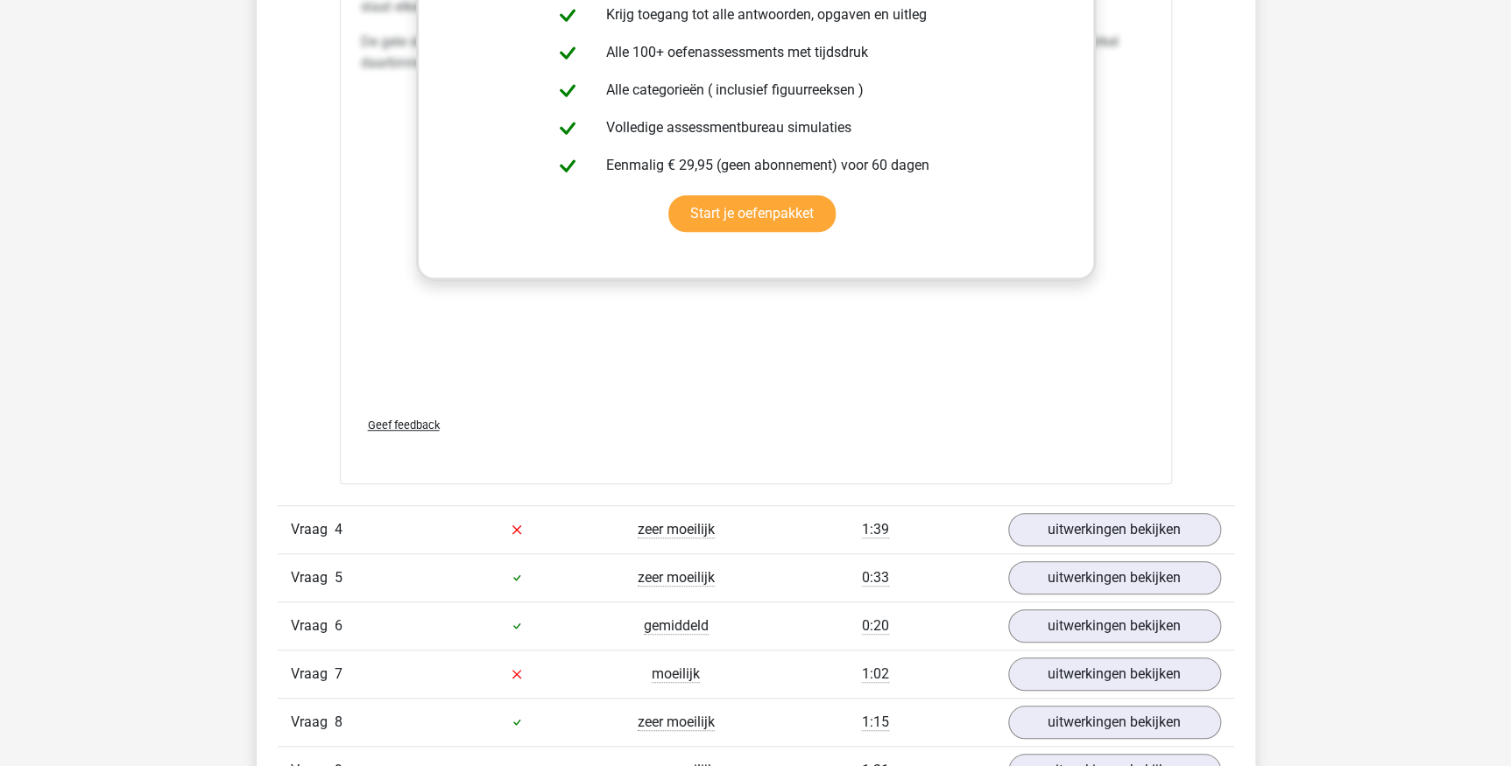
scroll to position [3901, 0]
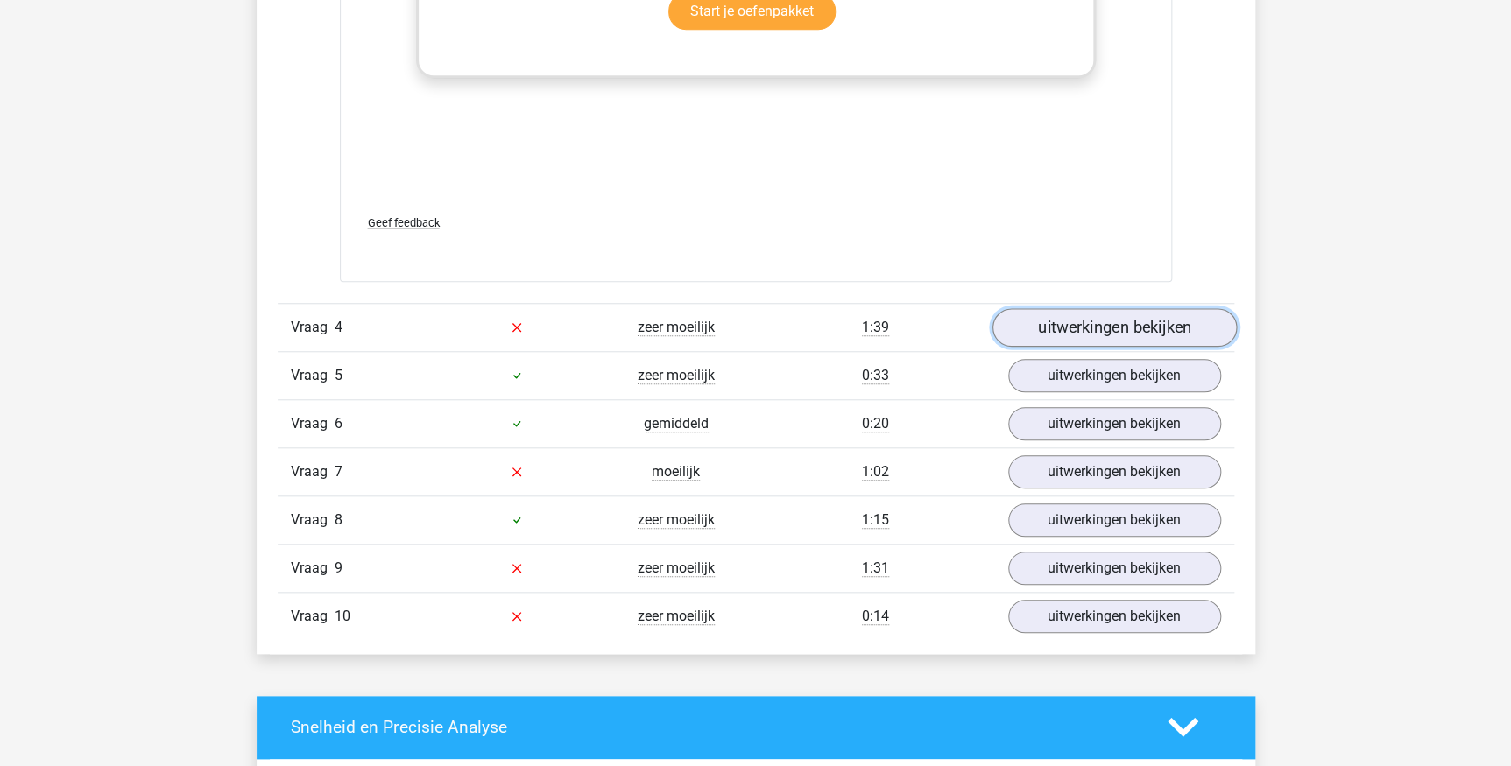
click at [1078, 330] on link "uitwerkingen bekijken" at bounding box center [1113, 327] width 244 height 39
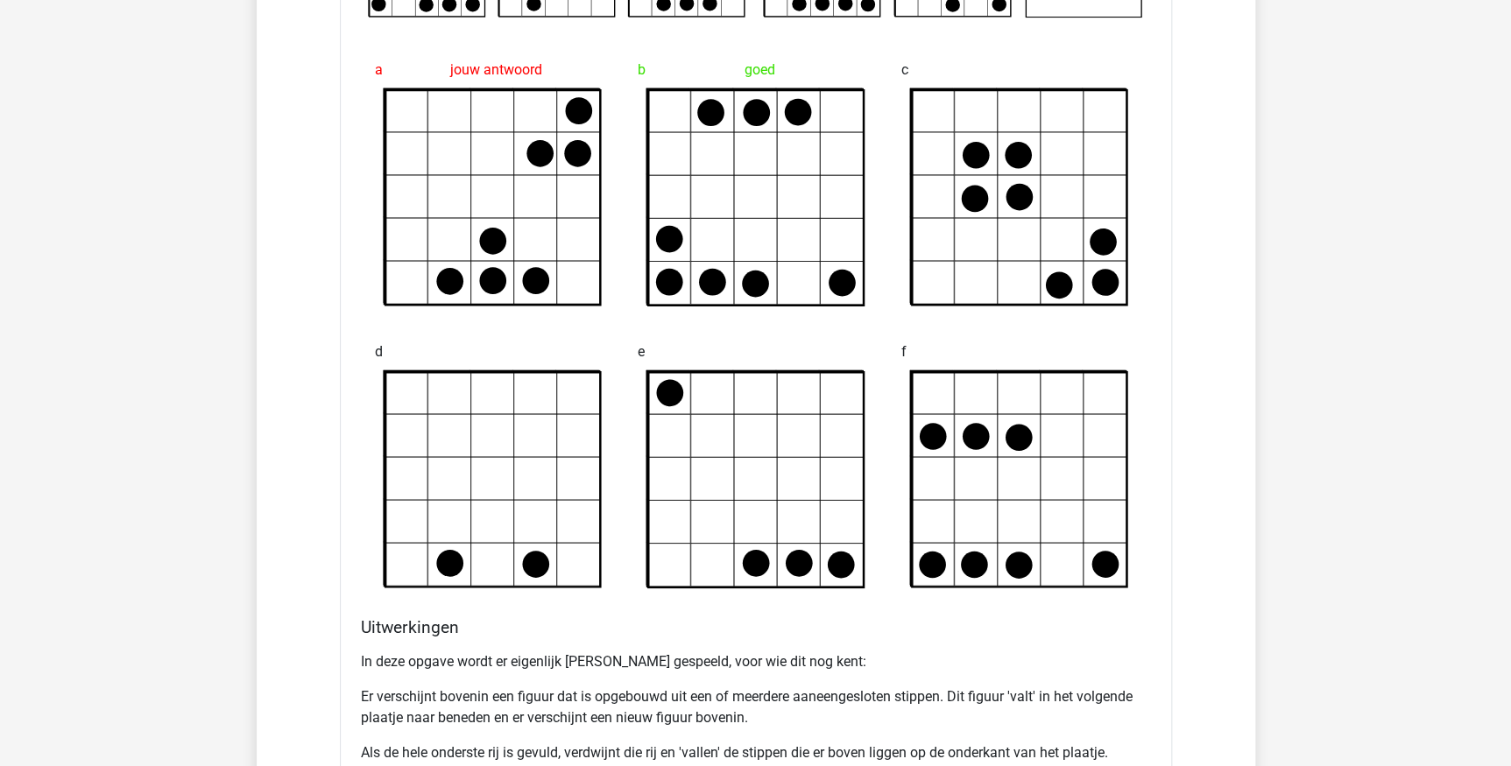
scroll to position [4458, 0]
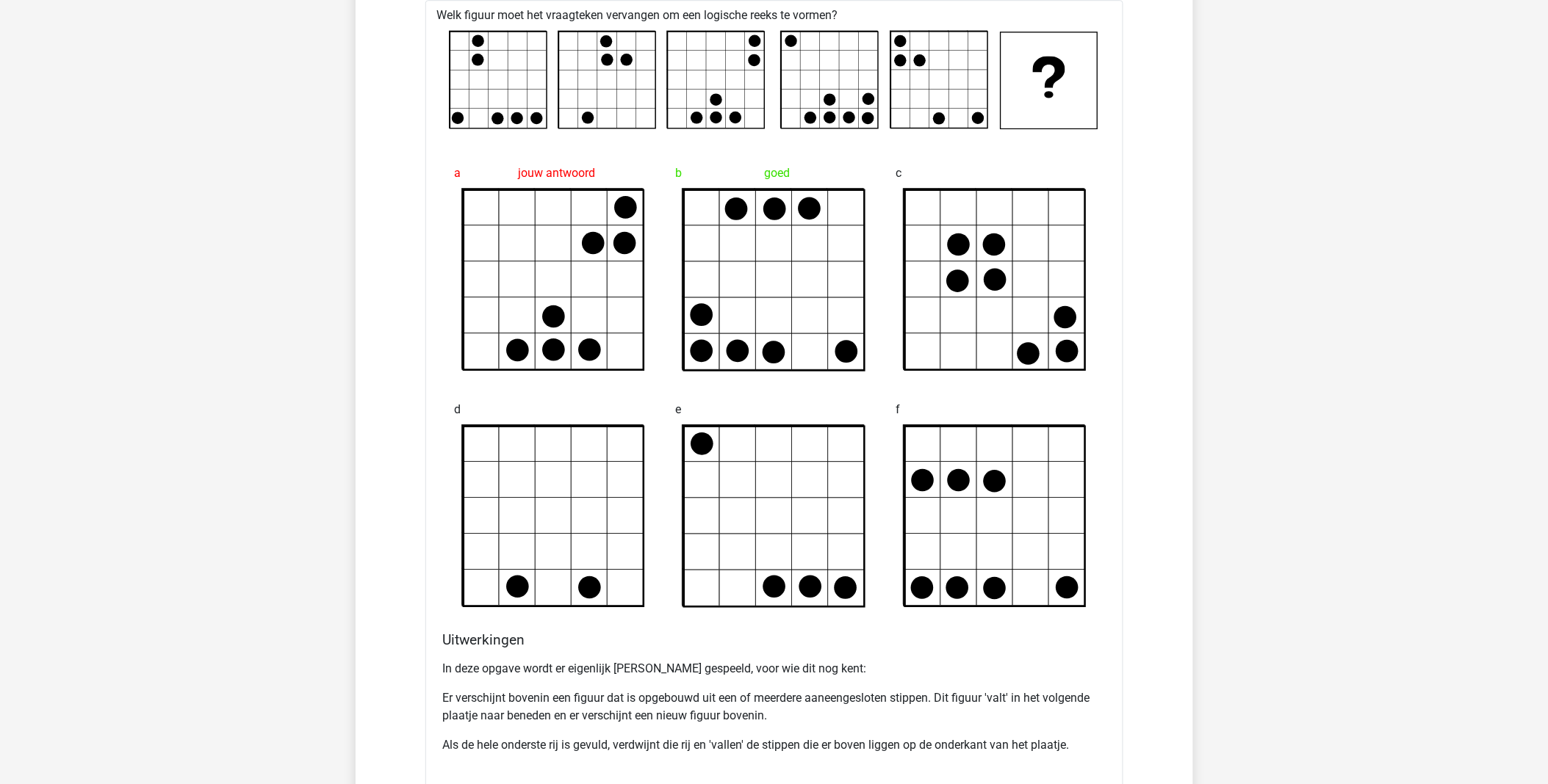
scroll to position [3568, 0]
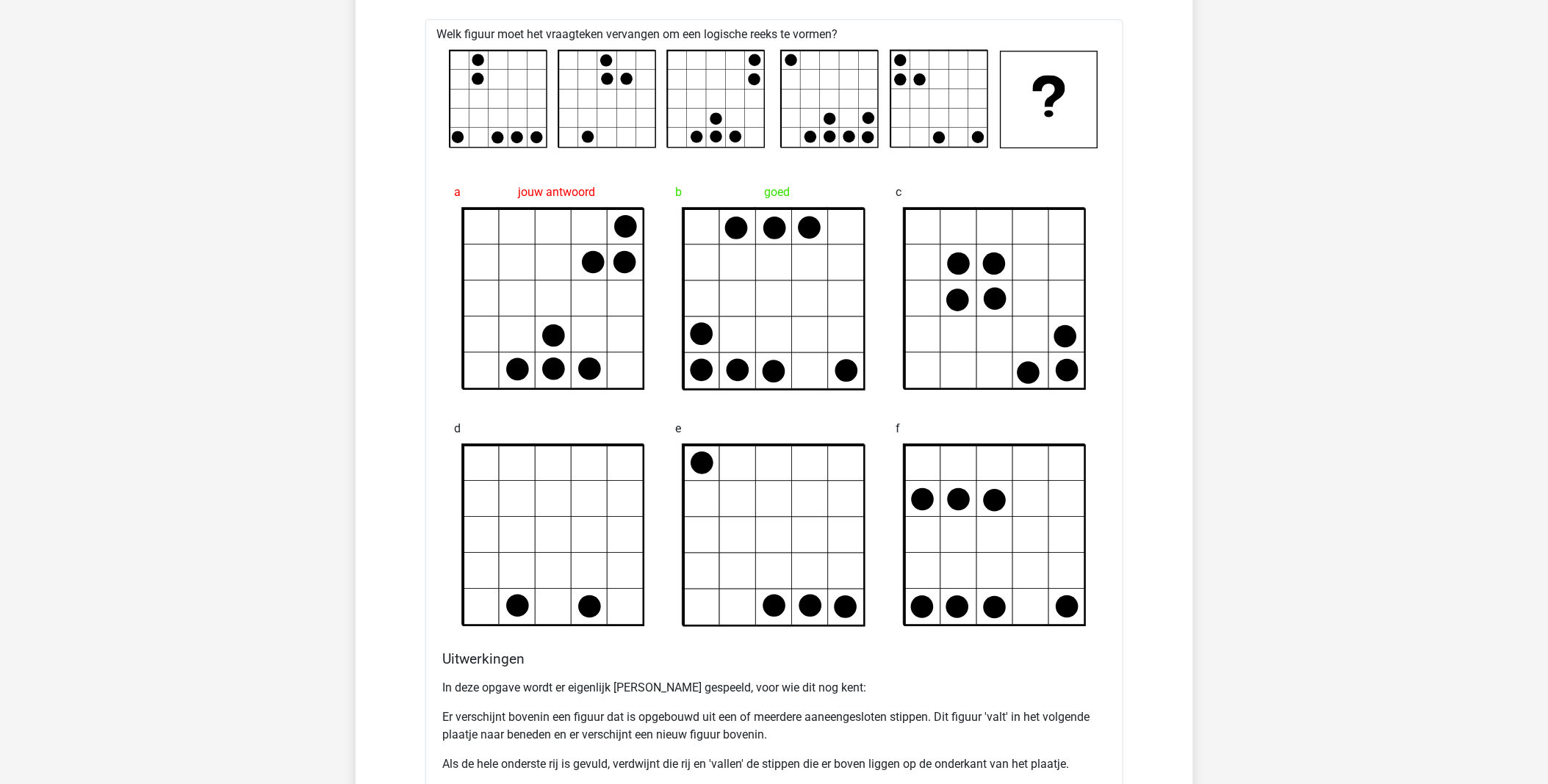
drag, startPoint x: 175, startPoint y: 90, endPoint x: 321, endPoint y: 22, distance: 161.1
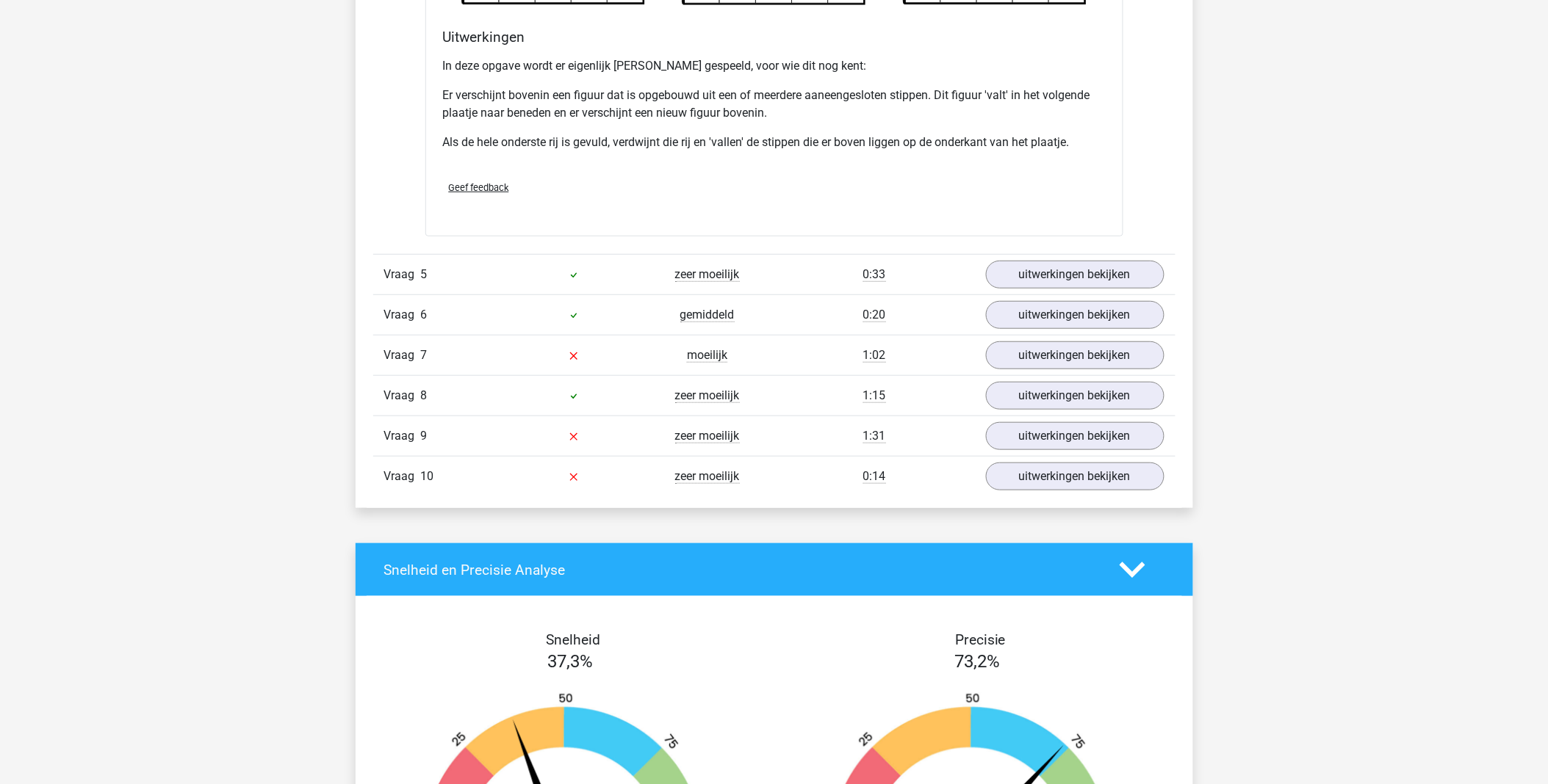
scroll to position [4221, 0]
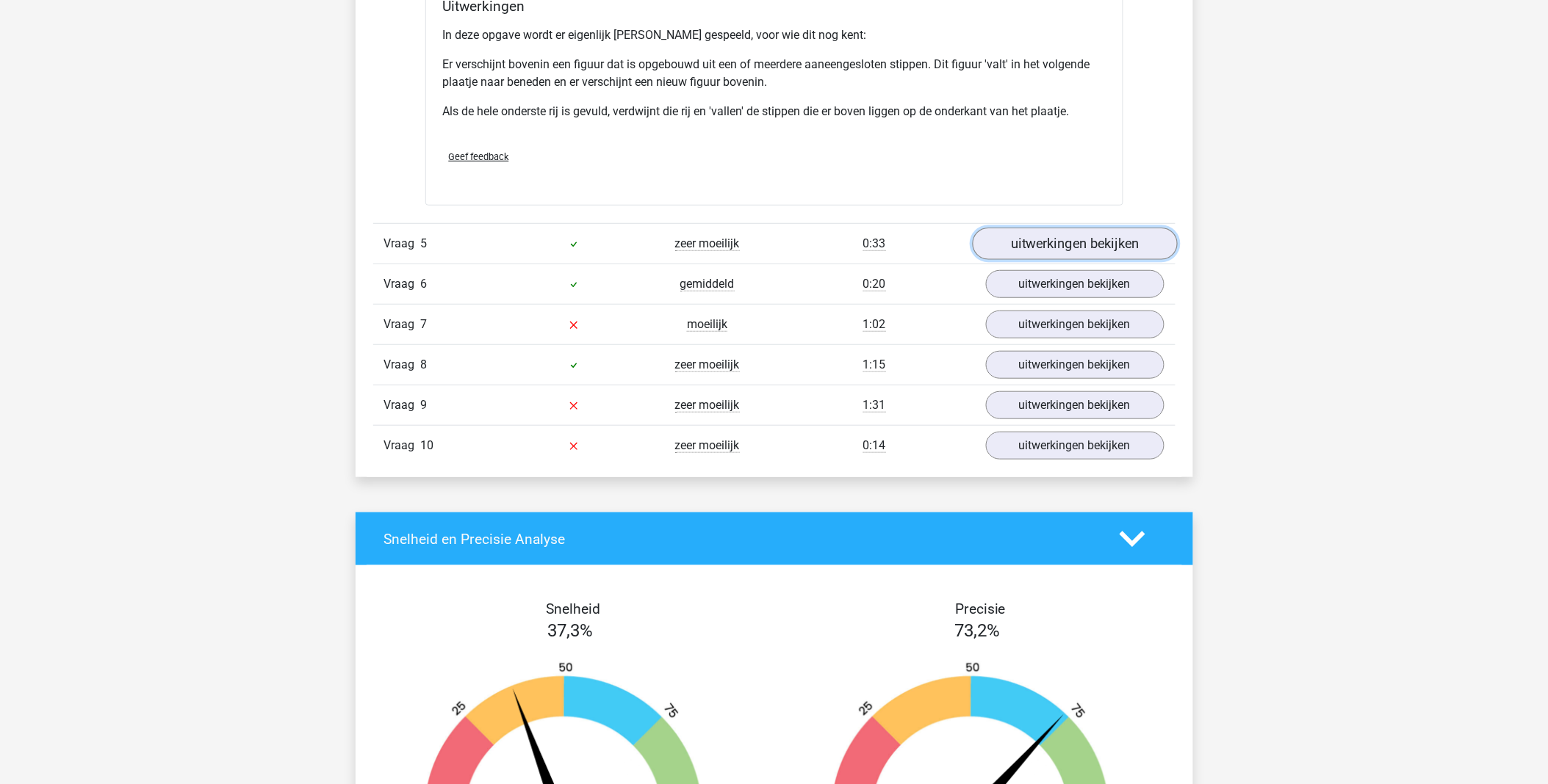
click at [1036, 245] on link "uitwerkingen bekijken" at bounding box center [1075, 244] width 205 height 33
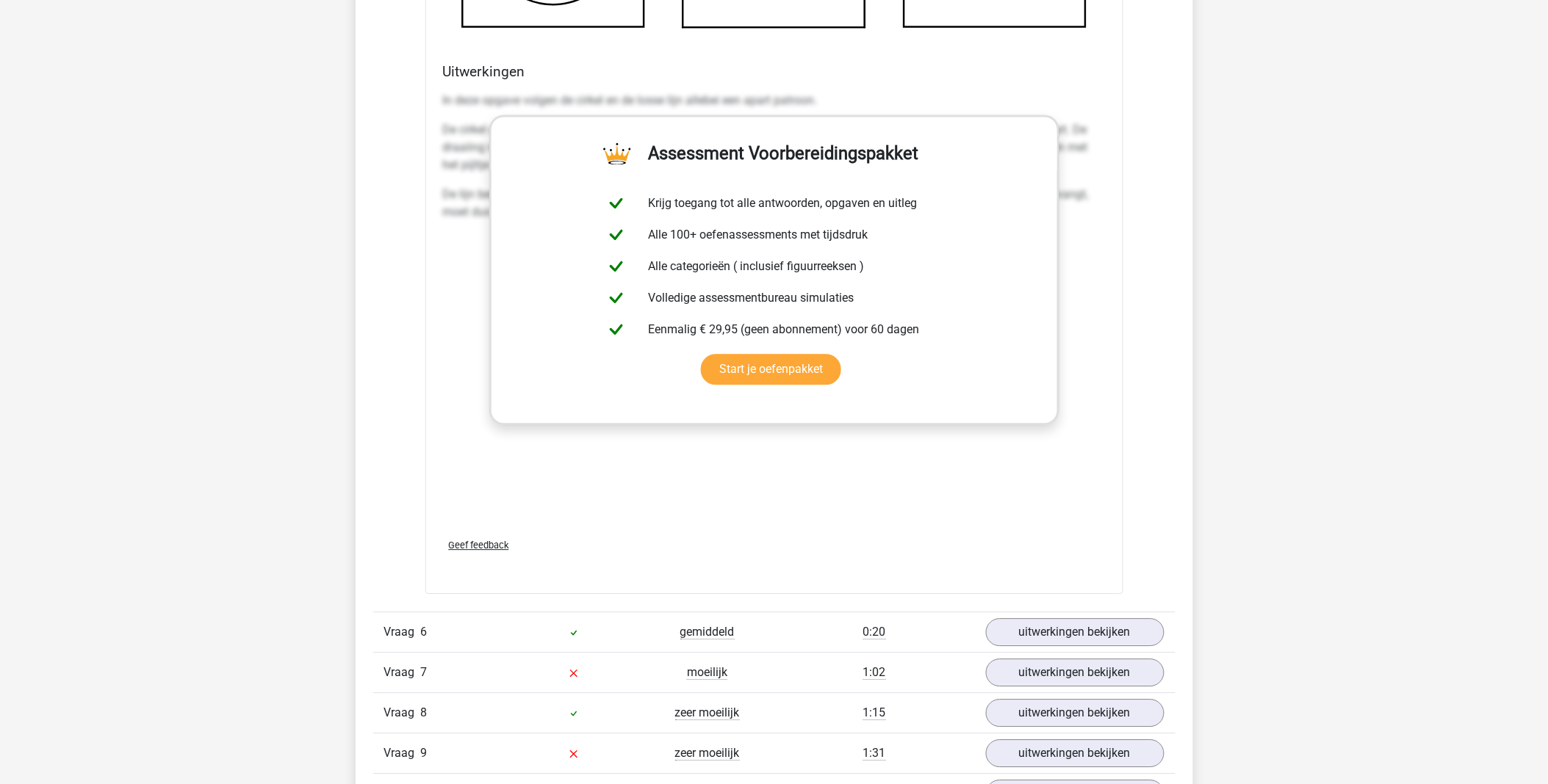
scroll to position [5282, 0]
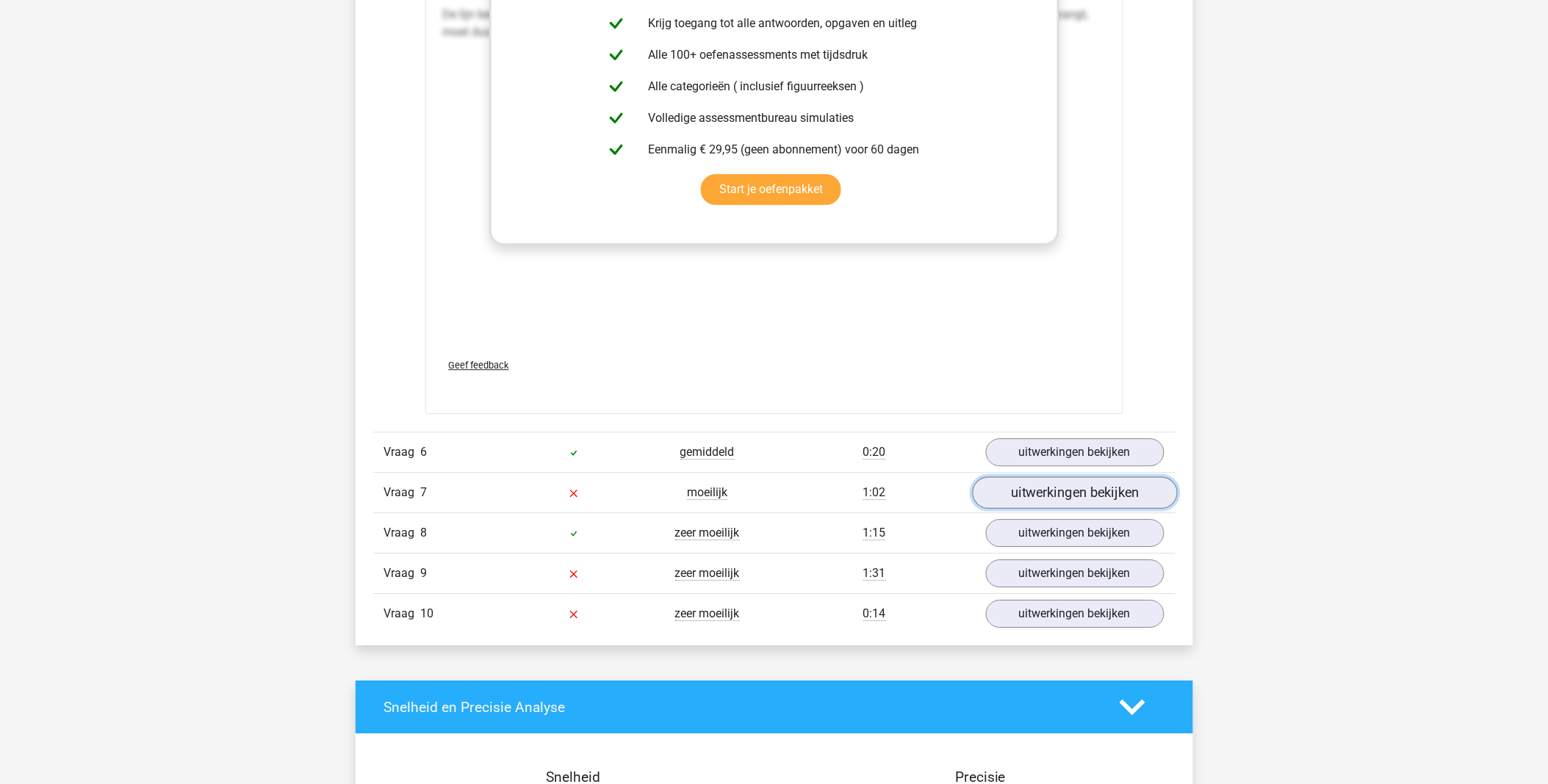
click at [1075, 495] on link "uitwerkingen bekijken" at bounding box center [1075, 492] width 205 height 33
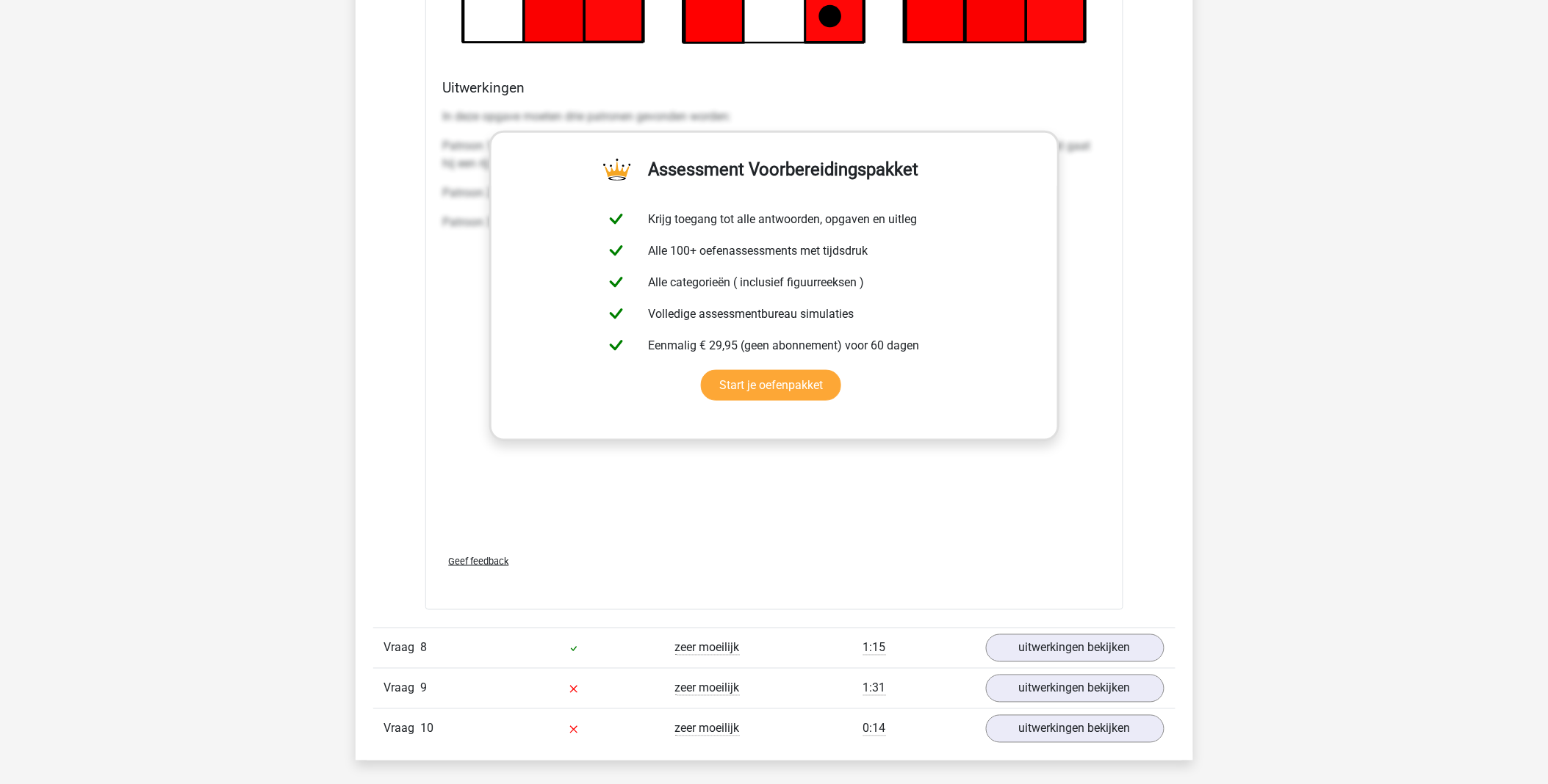
scroll to position [6424, 0]
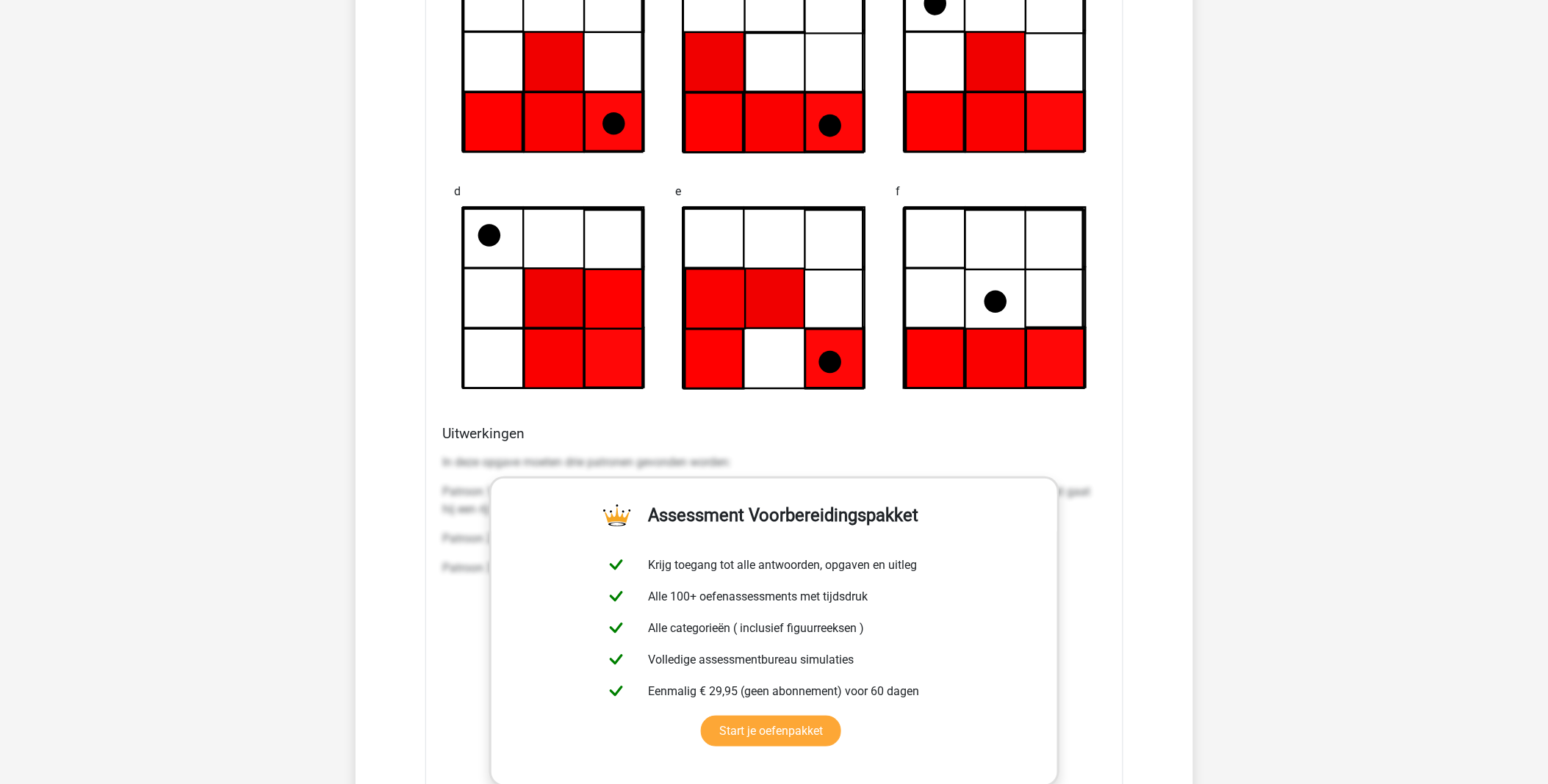
scroll to position [6261, 0]
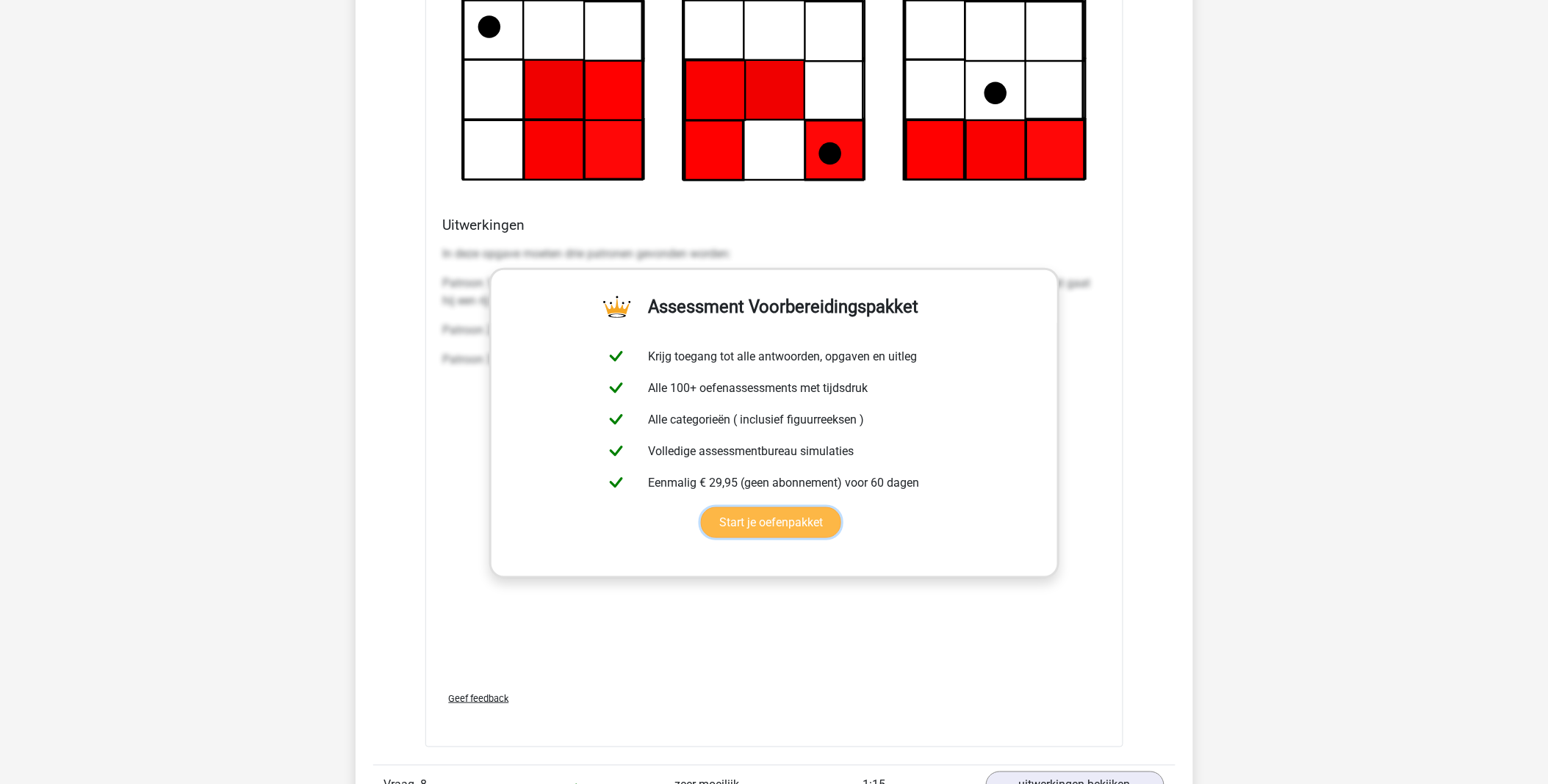
click at [701, 507] on link "Start je oefenpakket" at bounding box center [771, 522] width 140 height 31
drag, startPoint x: 579, startPoint y: 342, endPoint x: 435, endPoint y: 384, distance: 150.0
click at [435, 384] on div "Welk figuur moet het vraagteken vervangen om een logische reeks te vormen? a go…" at bounding box center [774, 149] width 698 height 1197
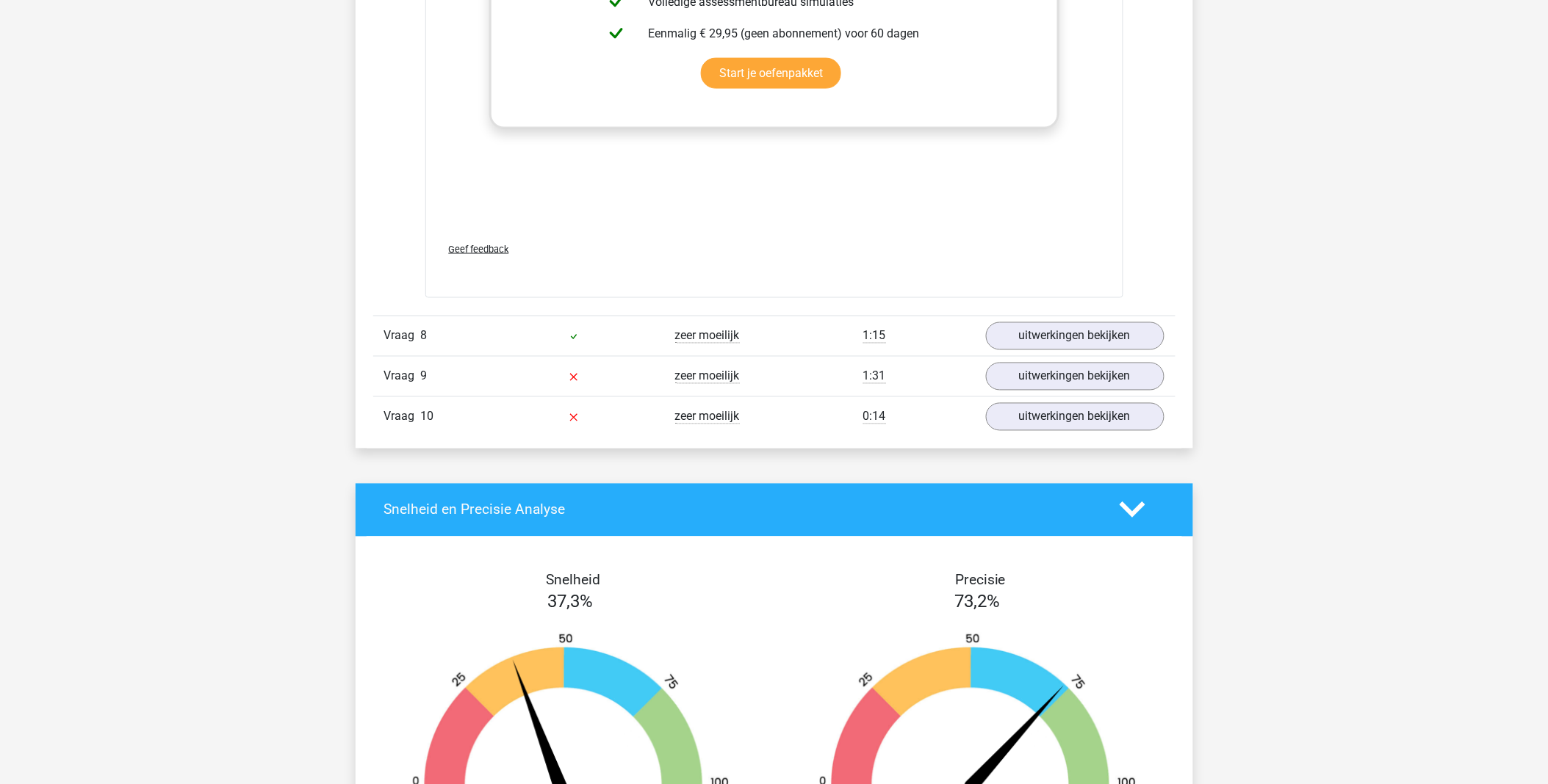
scroll to position [6751, 0]
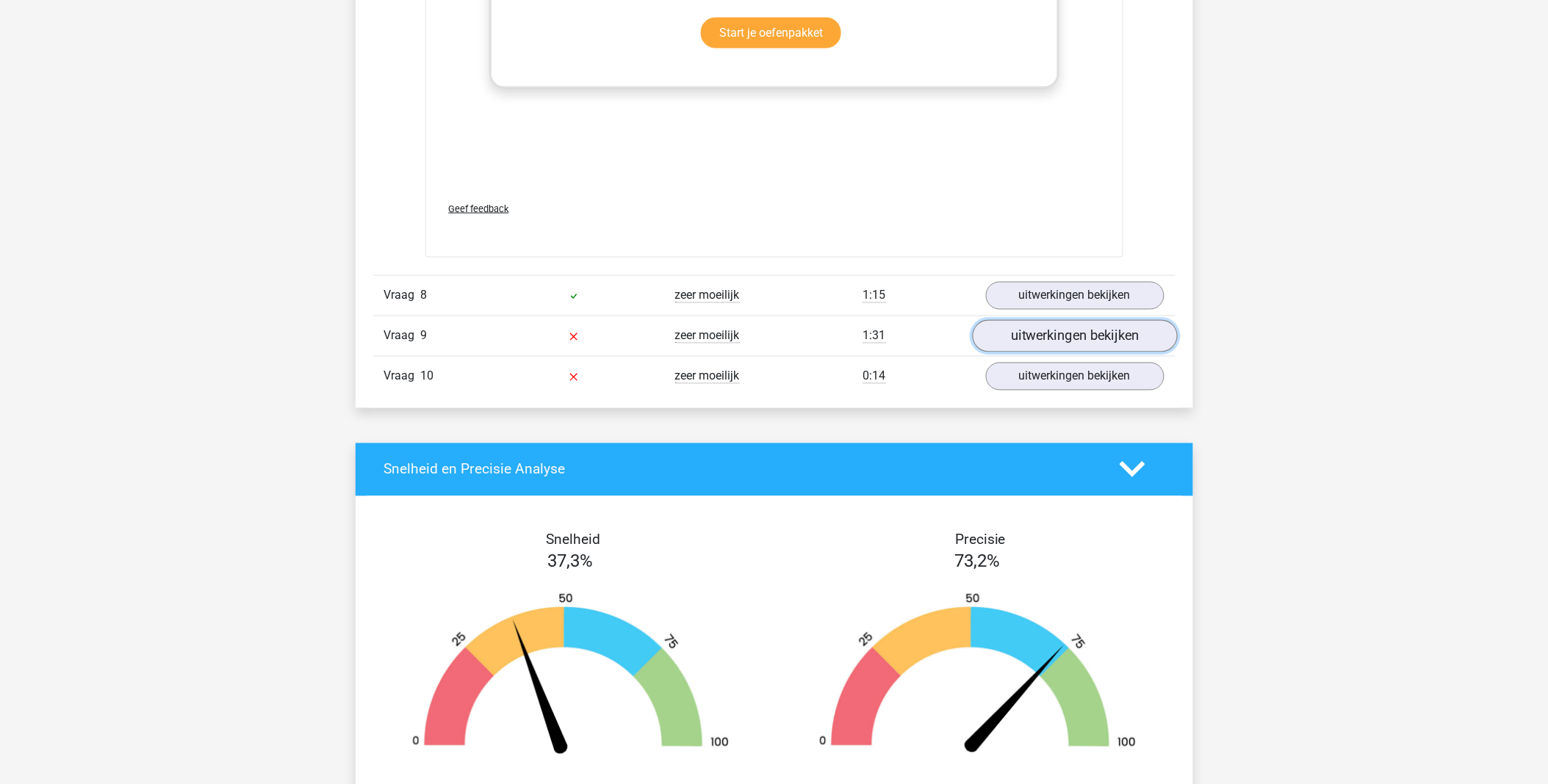
click at [1097, 340] on link "uitwerkingen bekijken" at bounding box center [1075, 336] width 205 height 33
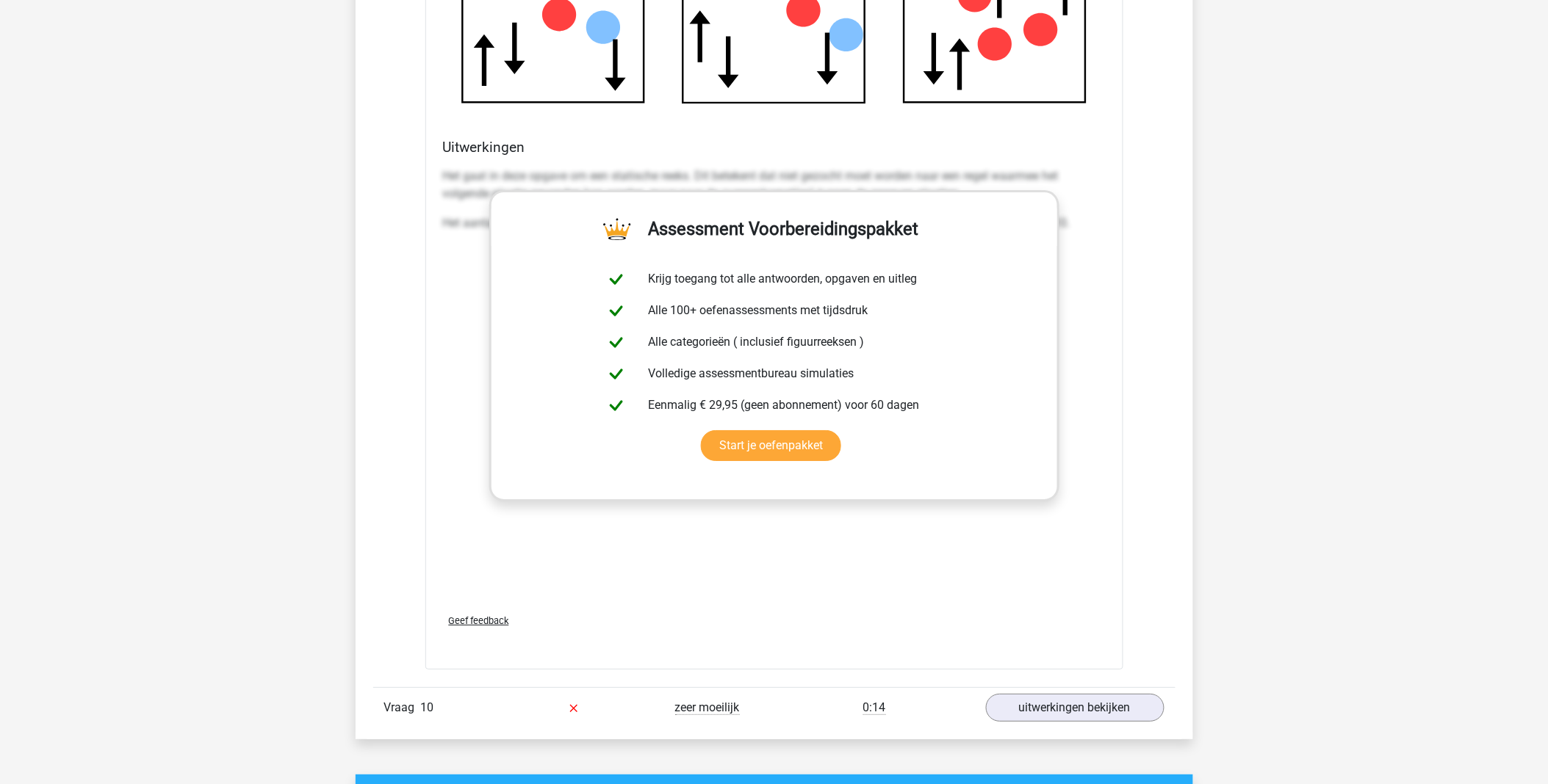
scroll to position [7648, 0]
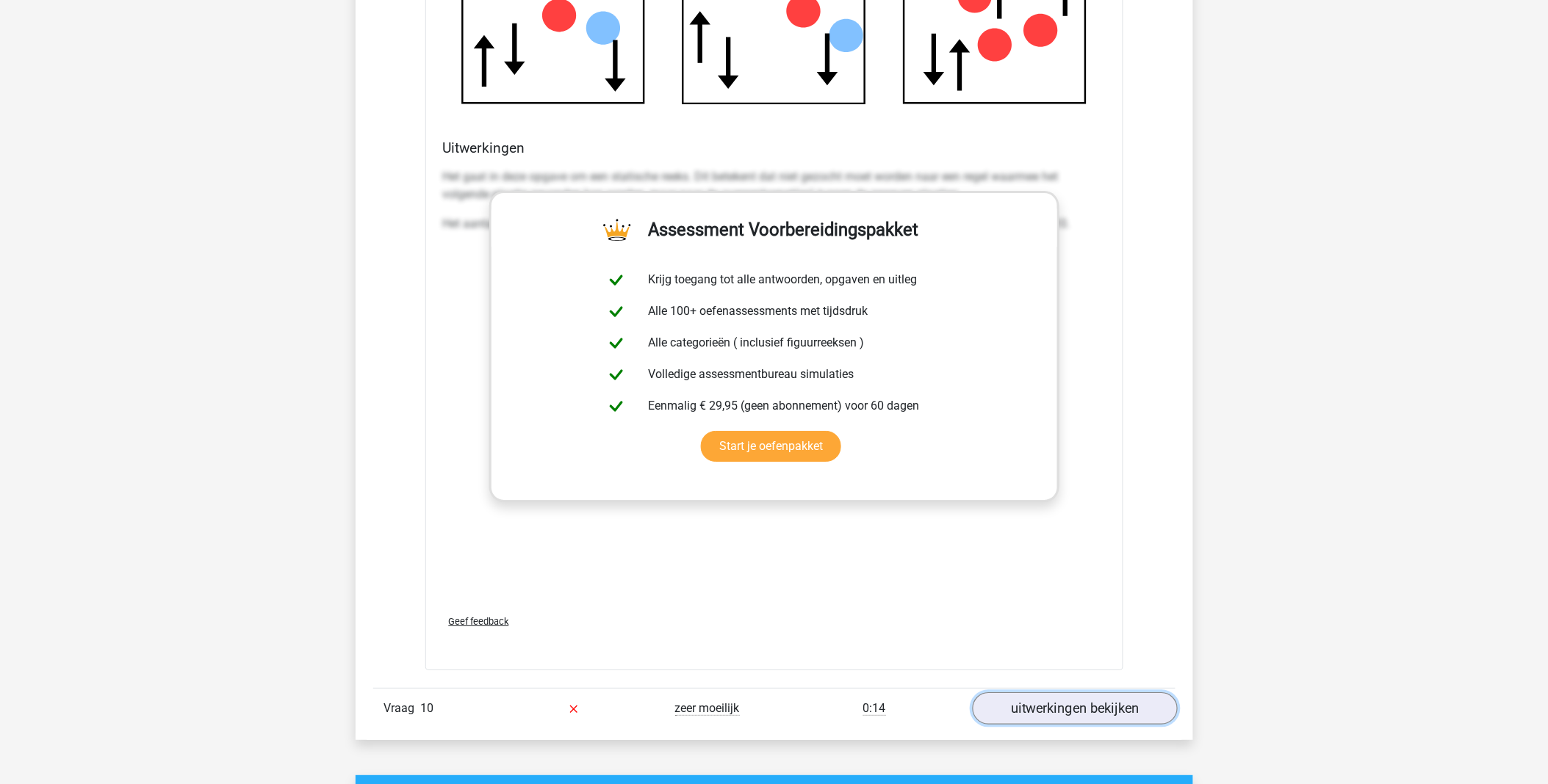
click at [1118, 642] on link "uitwerkingen bekijken" at bounding box center [1075, 709] width 205 height 33
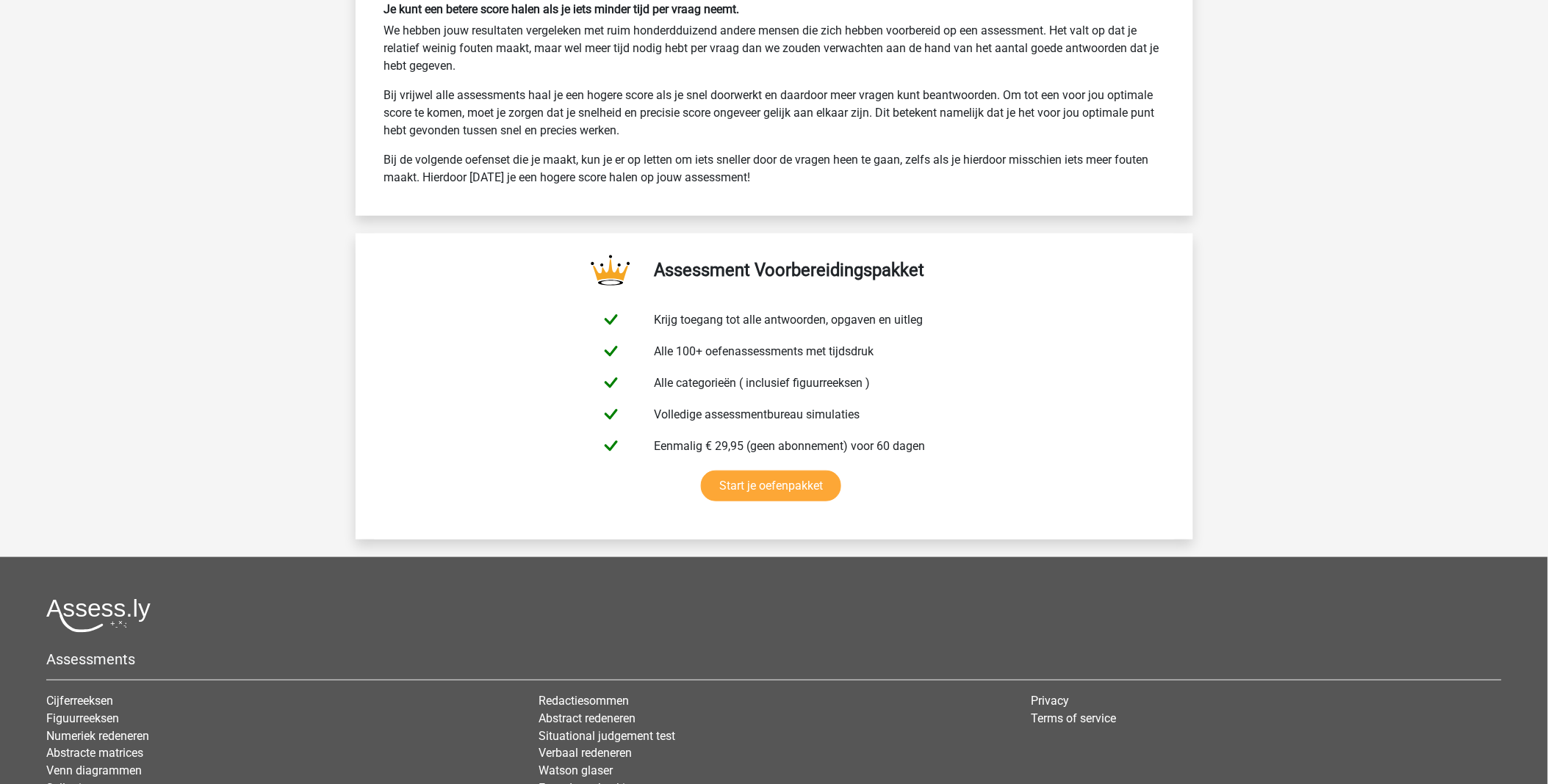
scroll to position [10358, 0]
